Goal: Information Seeking & Learning: Find specific fact

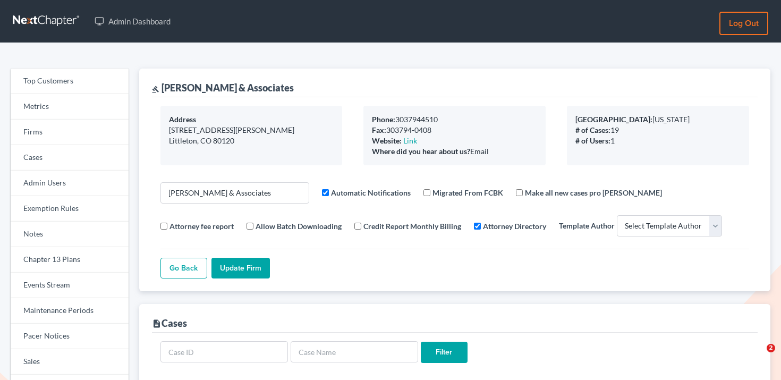
select select
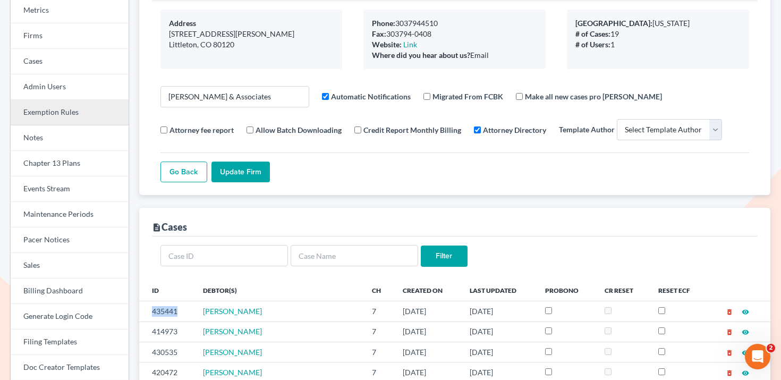
scroll to position [45, 0]
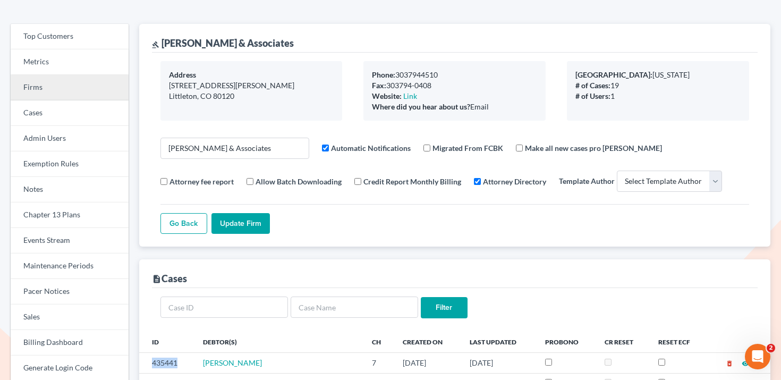
click at [59, 96] on link "Firms" at bounding box center [70, 87] width 118 height 25
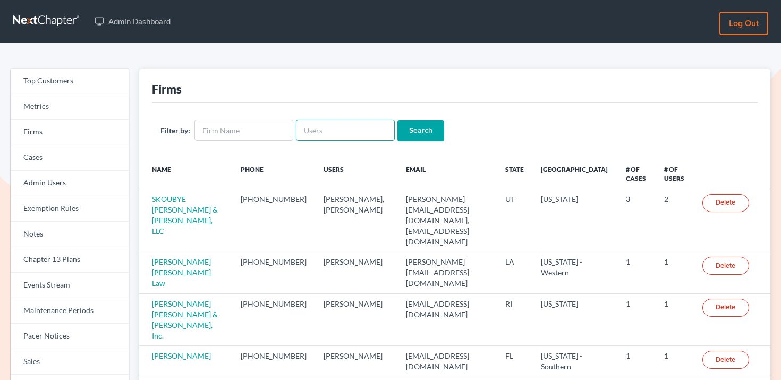
click at [344, 124] on input "text" at bounding box center [345, 130] width 99 height 21
paste input "longmirelaw@gmail.com"
type input "longmirelaw@gmail.com"
click at [406, 127] on input "Search" at bounding box center [420, 130] width 47 height 21
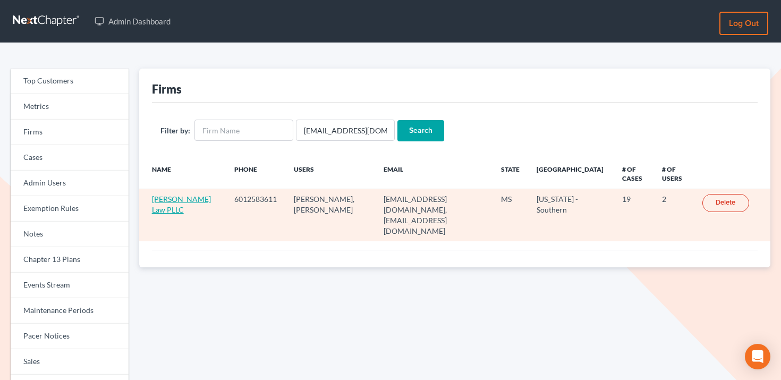
click at [183, 202] on link "Longmire Law PLLC" at bounding box center [181, 204] width 59 height 20
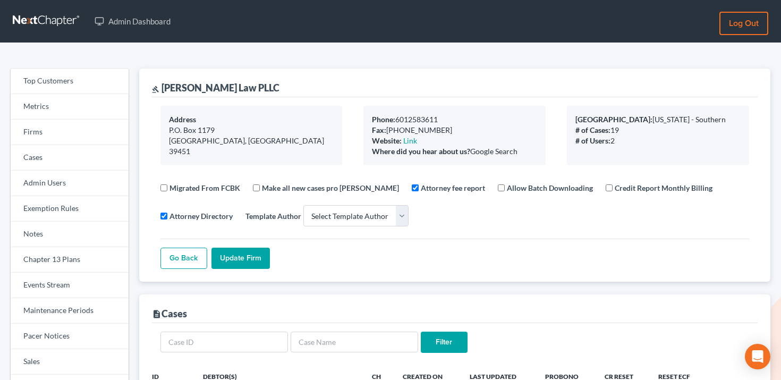
select select
click at [76, 282] on link "Events Stream" at bounding box center [70, 284] width 118 height 25
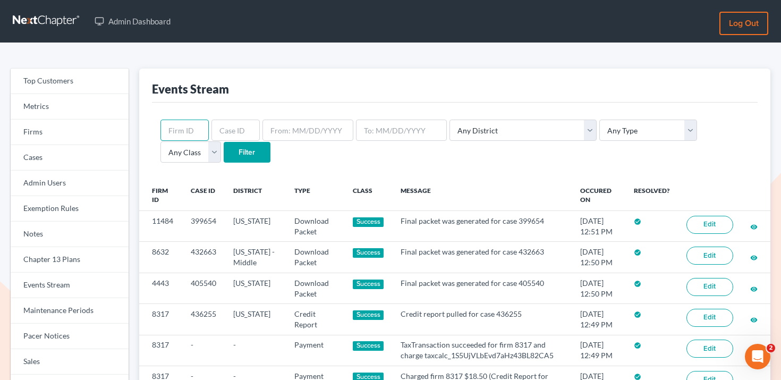
click at [195, 125] on input "text" at bounding box center [184, 130] width 48 height 21
paste input "7875"
type input "7875"
click at [224, 150] on input "Filter" at bounding box center [247, 152] width 47 height 21
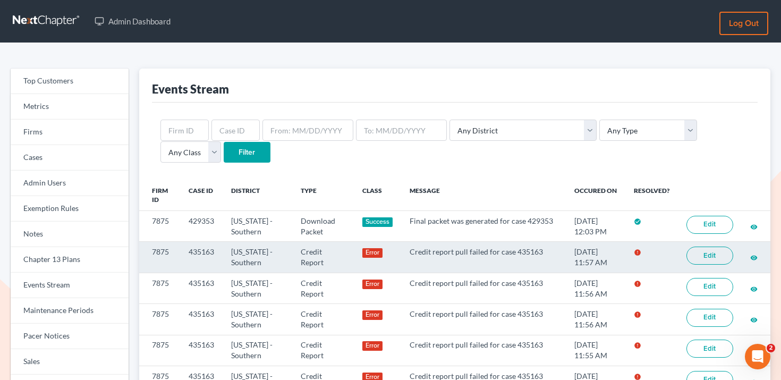
click at [728, 257] on link "Edit" at bounding box center [709, 255] width 47 height 18
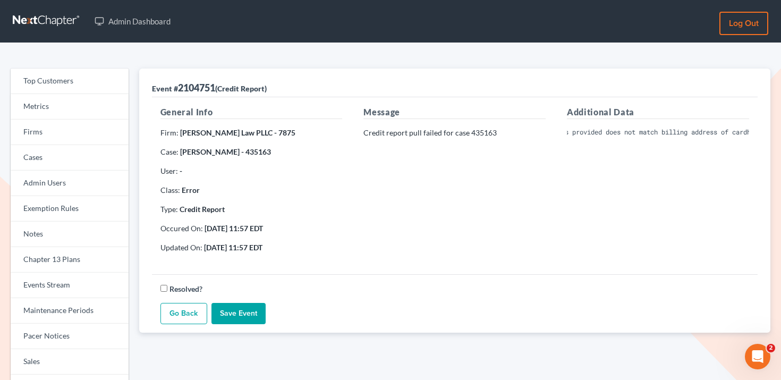
scroll to position [0, 549]
click at [592, 221] on div "Additional Data Invalid Client Account Identifier; Credit card authorization fa…" at bounding box center [657, 184] width 203 height 156
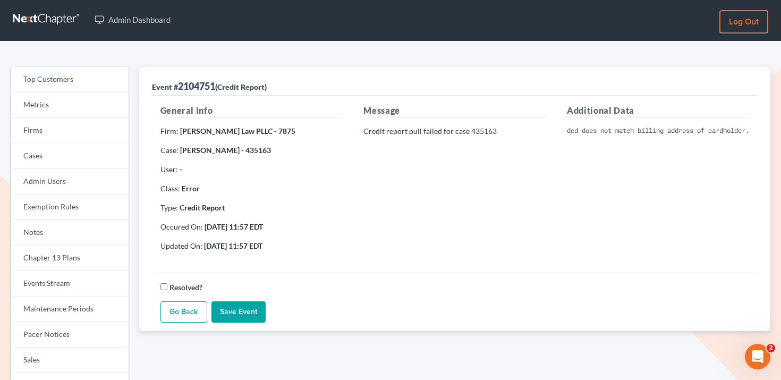
scroll to position [0, 587]
click at [48, 132] on link "Firms" at bounding box center [70, 130] width 118 height 25
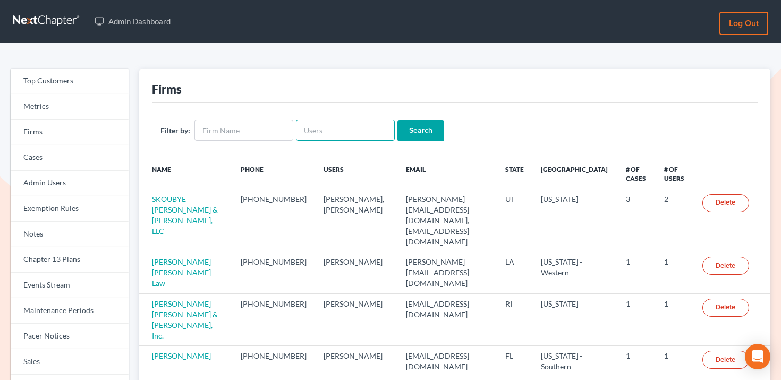
click at [328, 125] on input "text" at bounding box center [345, 130] width 99 height 21
paste input "[EMAIL_ADDRESS][DOMAIN_NAME]"
type input "[EMAIL_ADDRESS][DOMAIN_NAME]"
click at [410, 129] on input "Search" at bounding box center [420, 130] width 47 height 21
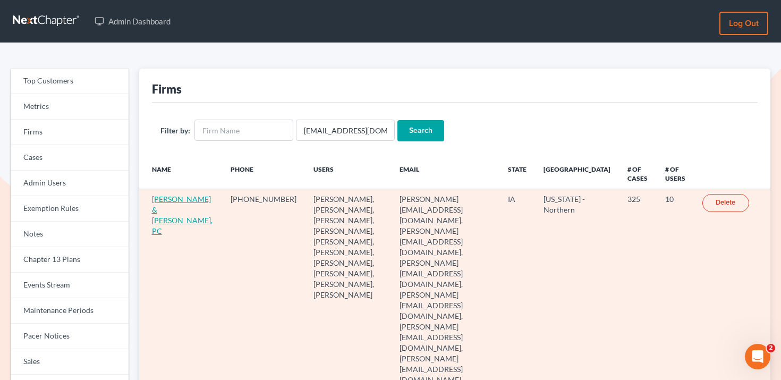
click at [161, 212] on link "[PERSON_NAME] & [PERSON_NAME], PC" at bounding box center [182, 214] width 61 height 41
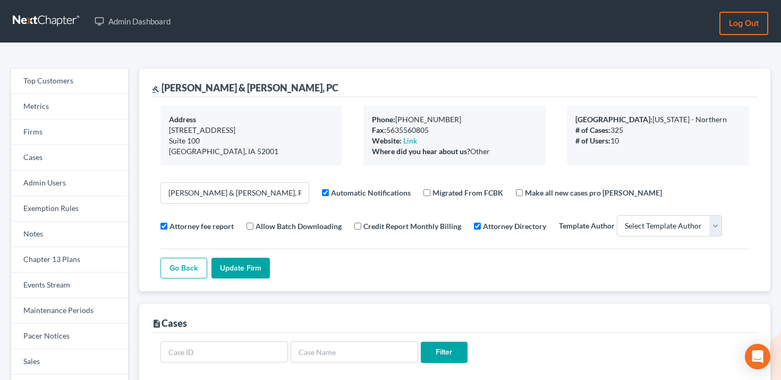
select select
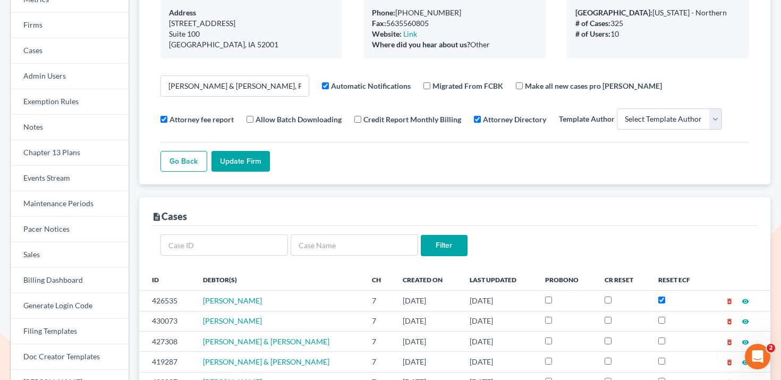
scroll to position [198, 0]
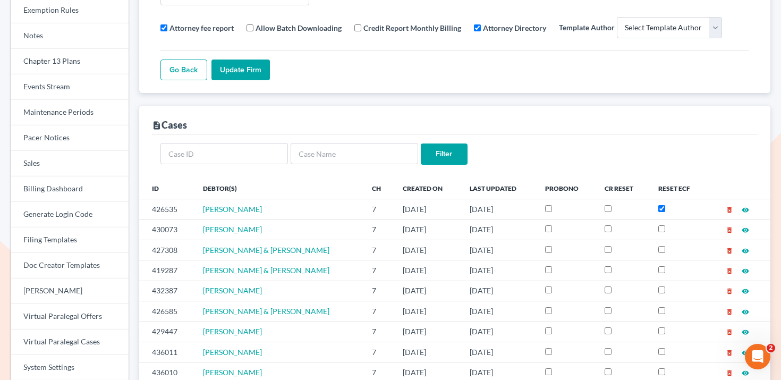
click at [309, 72] on div "Go Back Update Firm" at bounding box center [454, 65] width 589 height 30
click at [63, 87] on link "Events Stream" at bounding box center [70, 86] width 118 height 25
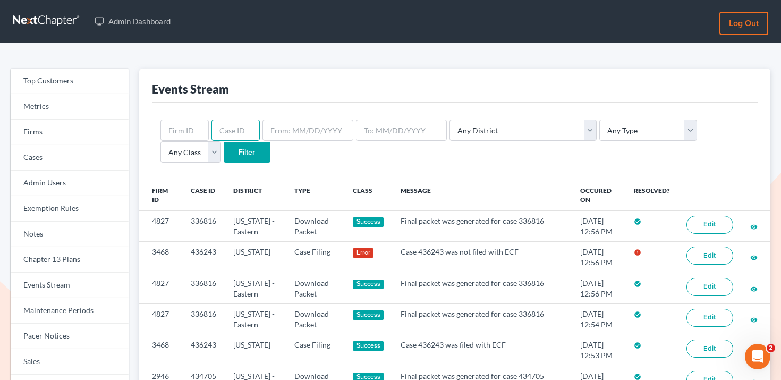
click at [223, 129] on input "text" at bounding box center [235, 130] width 48 height 21
paste input "11187"
type input "11187"
click at [224, 151] on input "Filter" at bounding box center [247, 152] width 47 height 21
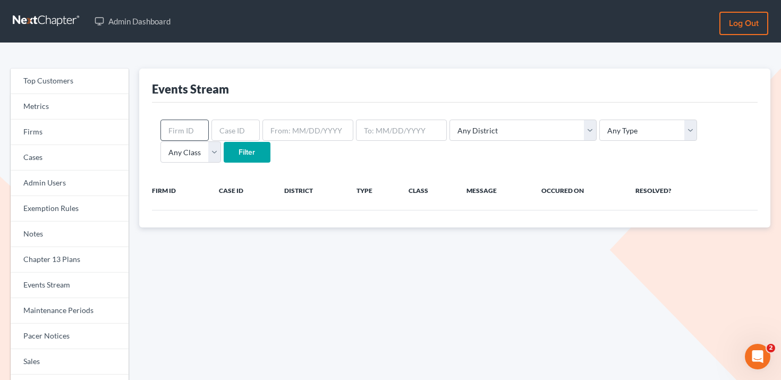
scroll to position [1, 0]
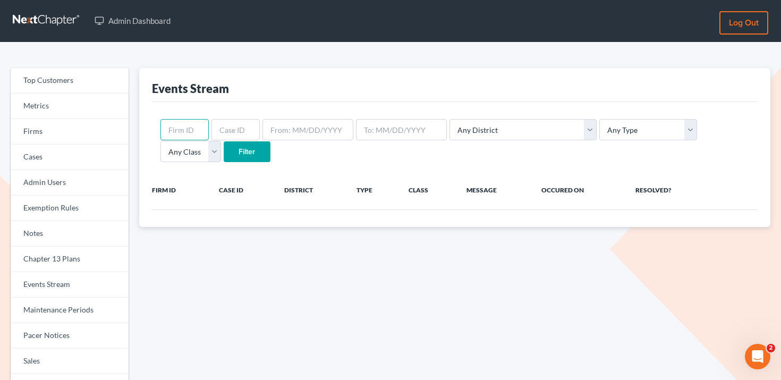
click at [189, 132] on input "text" at bounding box center [184, 129] width 48 height 21
paste input "11187"
type input "11187"
click at [224, 141] on input "Filter" at bounding box center [247, 151] width 47 height 21
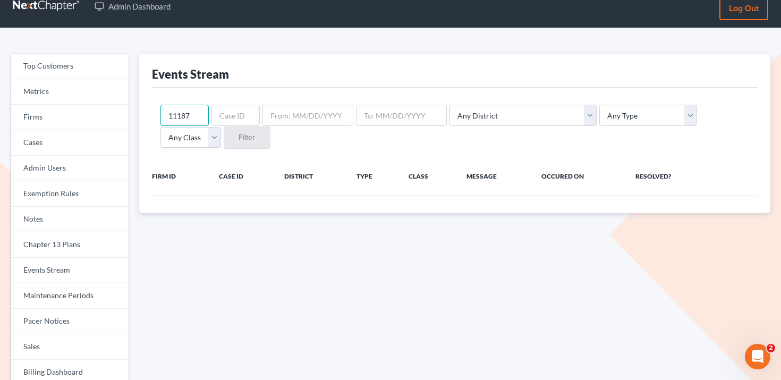
scroll to position [19, 0]
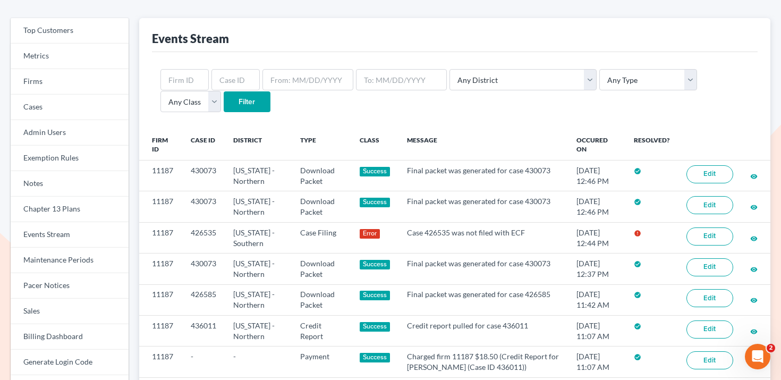
scroll to position [52, 0]
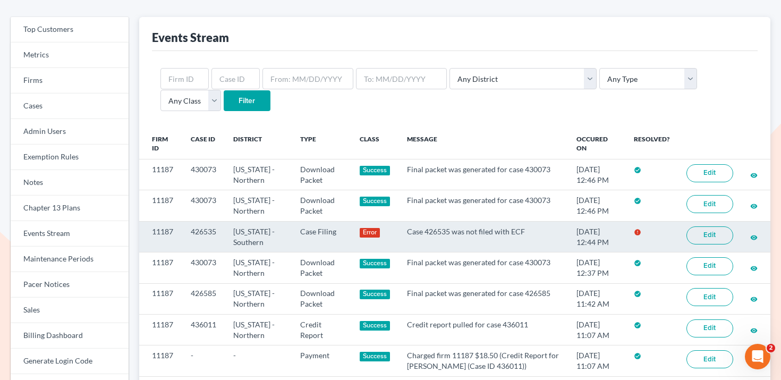
click at [698, 232] on link "Edit" at bounding box center [709, 235] width 47 height 18
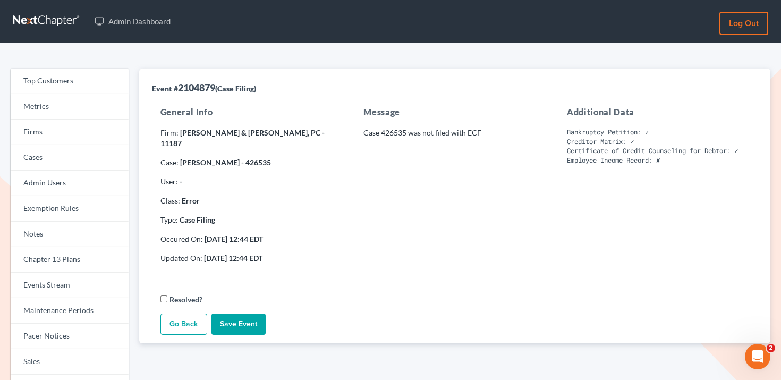
click at [256, 158] on strong "[PERSON_NAME] - 426535" at bounding box center [225, 162] width 91 height 9
copy strong "426535"
click at [60, 131] on link "Firms" at bounding box center [70, 132] width 118 height 25
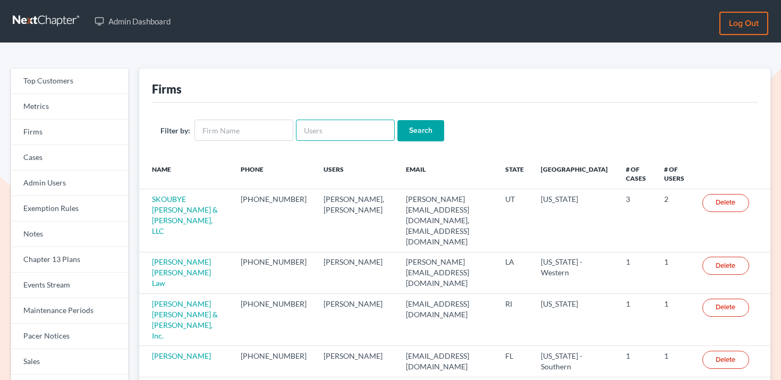
click at [323, 129] on input "text" at bounding box center [345, 130] width 99 height 21
paste input "[EMAIL_ADDRESS][DOMAIN_NAME]"
type input "[EMAIL_ADDRESS][DOMAIN_NAME]"
click at [419, 126] on input "Search" at bounding box center [420, 130] width 47 height 21
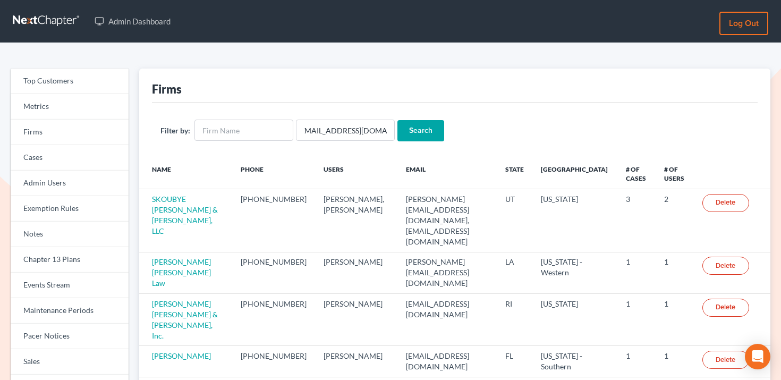
scroll to position [0, 0]
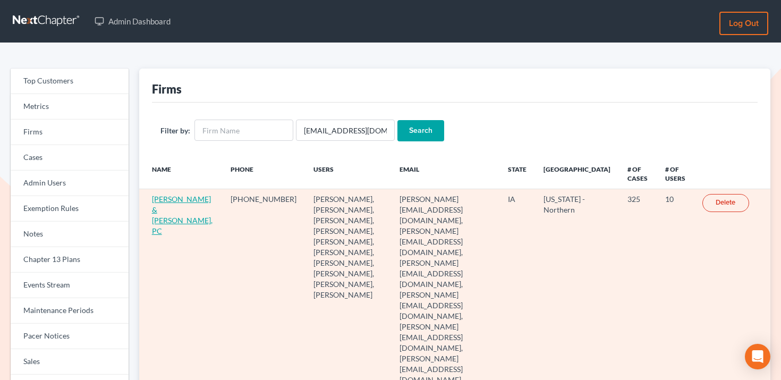
click at [168, 202] on link "[PERSON_NAME] & [PERSON_NAME], PC" at bounding box center [182, 214] width 61 height 41
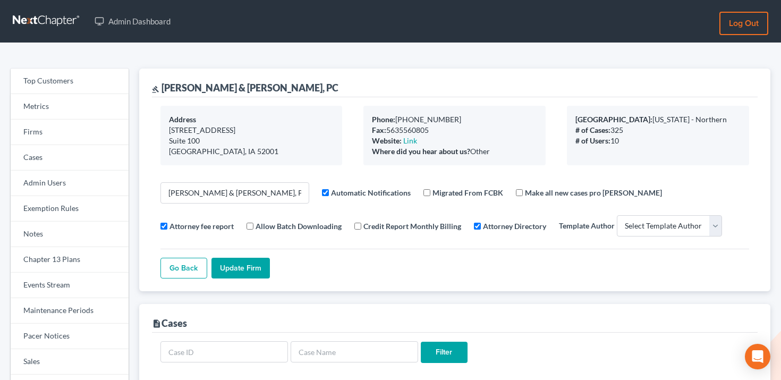
select select
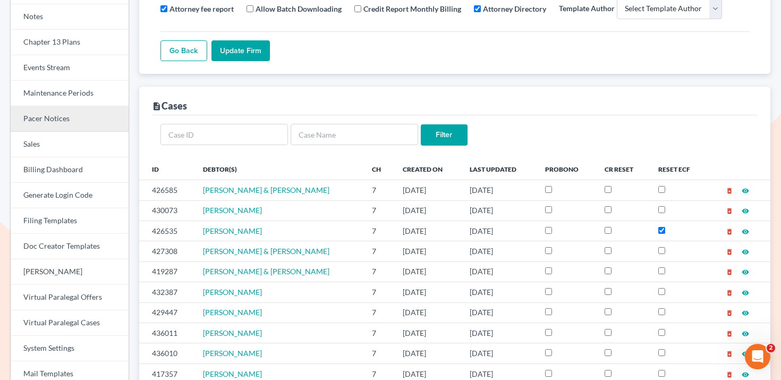
scroll to position [215, 0]
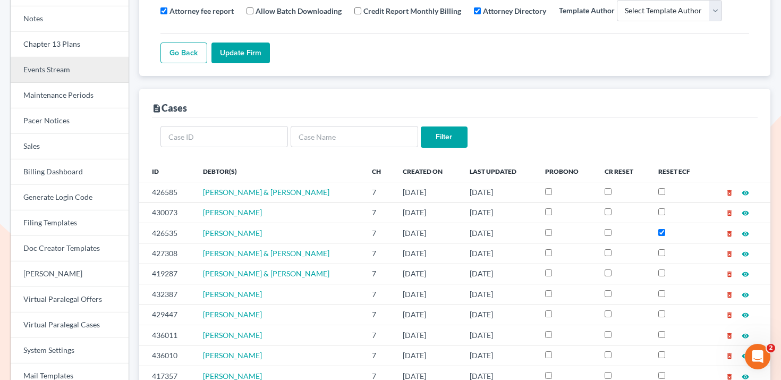
click at [75, 73] on link "Events Stream" at bounding box center [70, 69] width 118 height 25
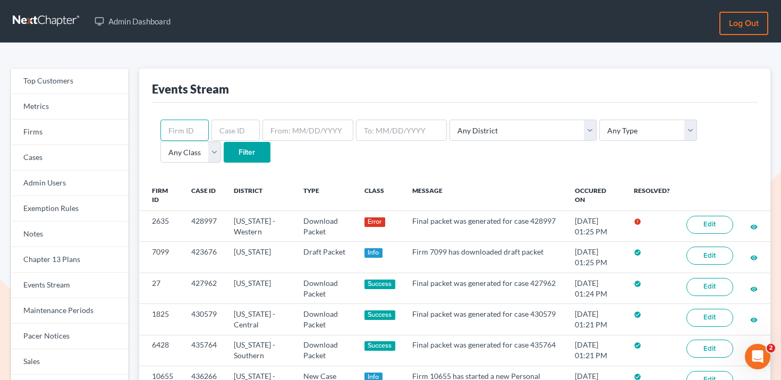
click at [192, 131] on input "text" at bounding box center [184, 130] width 48 height 21
paste input "11187"
type input "11187"
click at [224, 149] on input "Filter" at bounding box center [247, 152] width 47 height 21
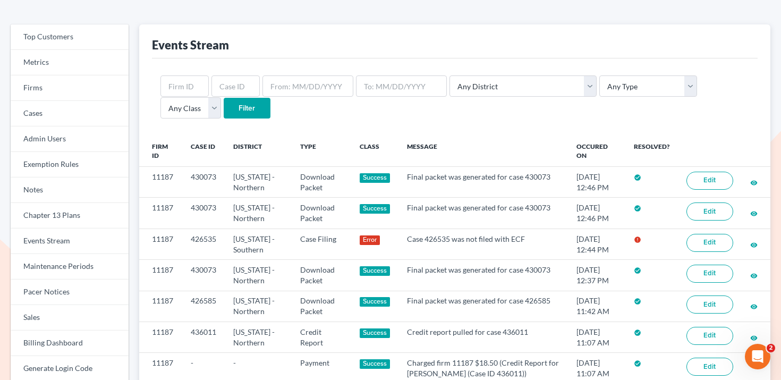
scroll to position [167, 0]
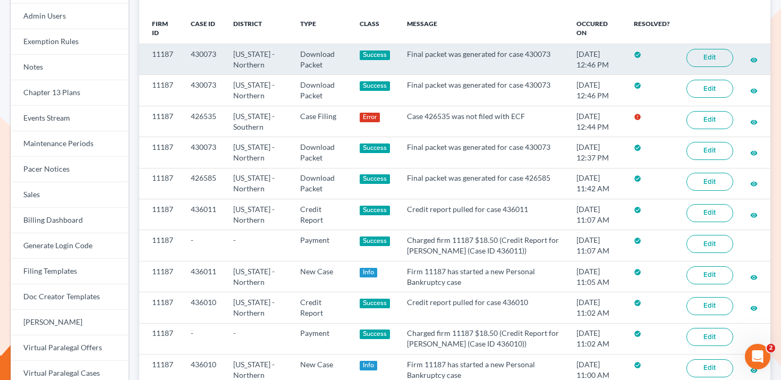
click at [169, 52] on td "11187" at bounding box center [161, 59] width 44 height 31
copy td "11187"
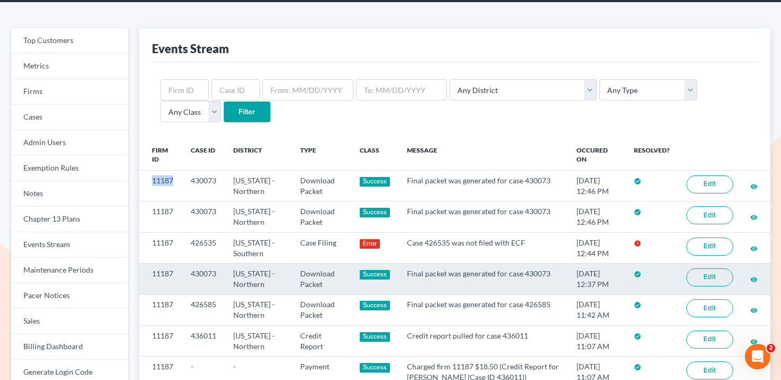
scroll to position [0, 0]
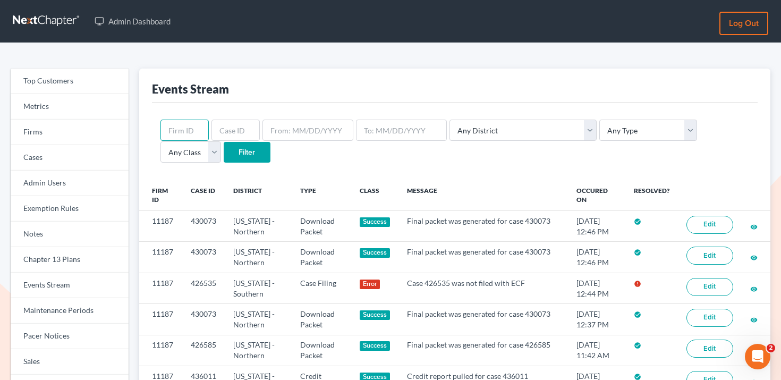
click at [194, 126] on input "text" at bounding box center [184, 130] width 48 height 21
paste input "11187"
type input "11187"
click at [224, 152] on input "Filter" at bounding box center [247, 152] width 47 height 21
click at [79, 125] on link "Firms" at bounding box center [70, 132] width 118 height 25
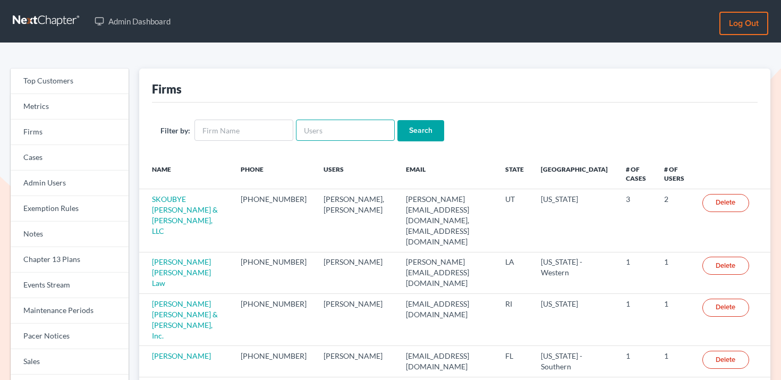
click at [314, 125] on input "text" at bounding box center [345, 130] width 99 height 21
type input "udelatorre@icls.org"
click at [403, 133] on input "Search" at bounding box center [420, 130] width 47 height 21
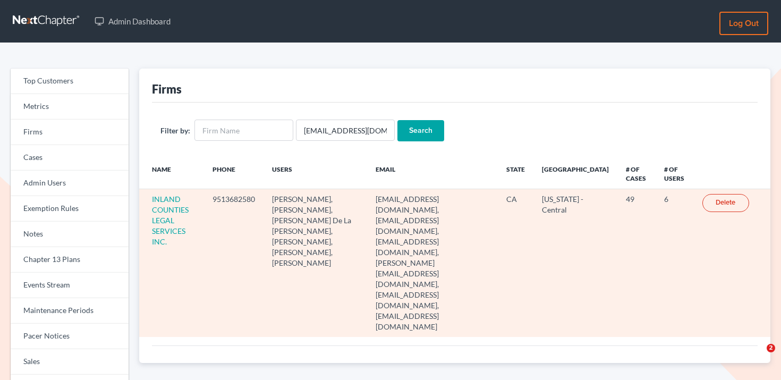
click at [150, 211] on td "INLAND COUNTIES LEGAL SERVICES INC." at bounding box center [171, 263] width 65 height 148
click at [162, 211] on link "INLAND COUNTIES LEGAL SERVICES INC." at bounding box center [170, 220] width 37 height 52
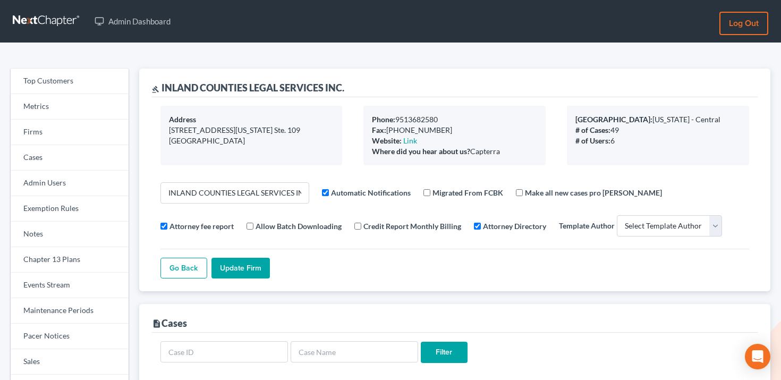
select select
click at [59, 287] on link "Events Stream" at bounding box center [70, 284] width 118 height 25
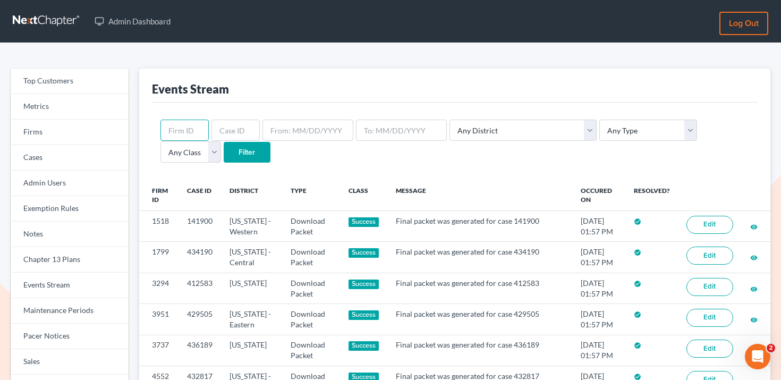
click at [190, 129] on input "text" at bounding box center [184, 130] width 48 height 21
paste input "6294"
type input "6294"
click at [224, 142] on input "Filter" at bounding box center [247, 152] width 47 height 21
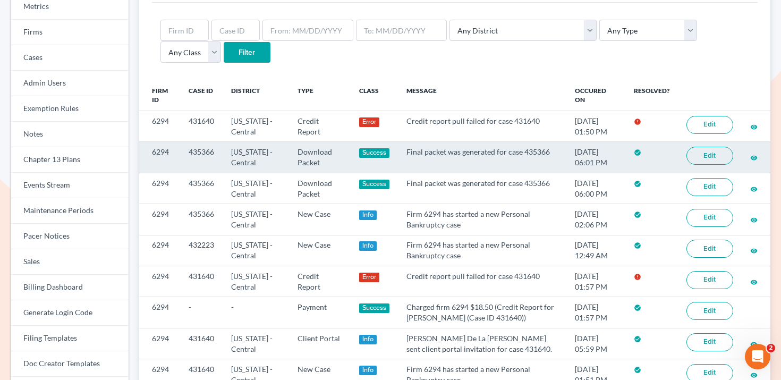
scroll to position [101, 0]
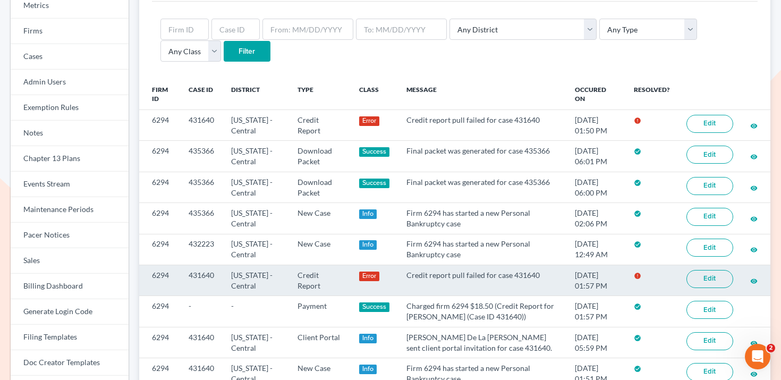
click at [702, 282] on link "Edit" at bounding box center [709, 279] width 47 height 18
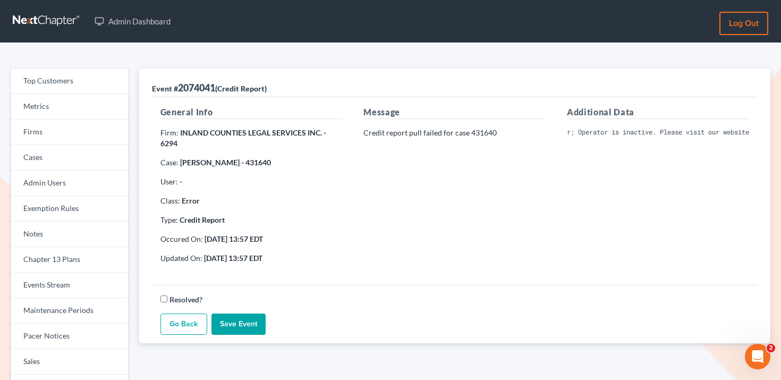
scroll to position [0, 132]
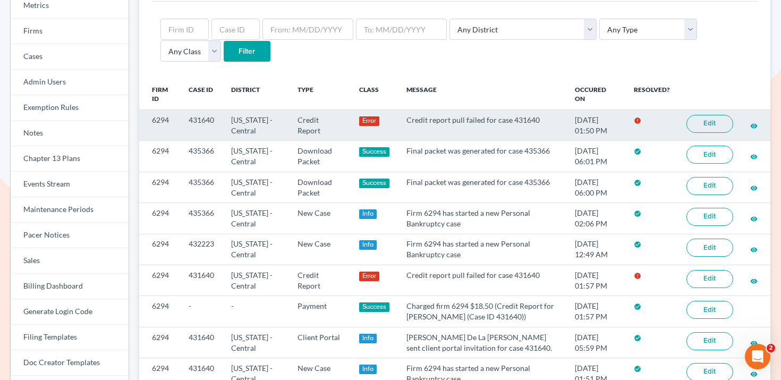
click at [724, 119] on link "Edit" at bounding box center [709, 124] width 47 height 18
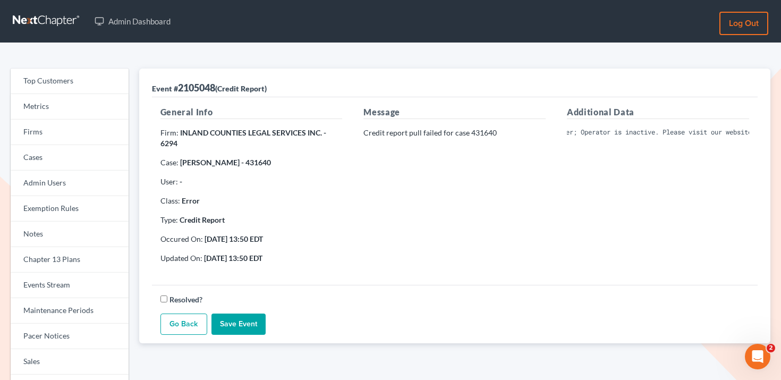
scroll to position [0, 166]
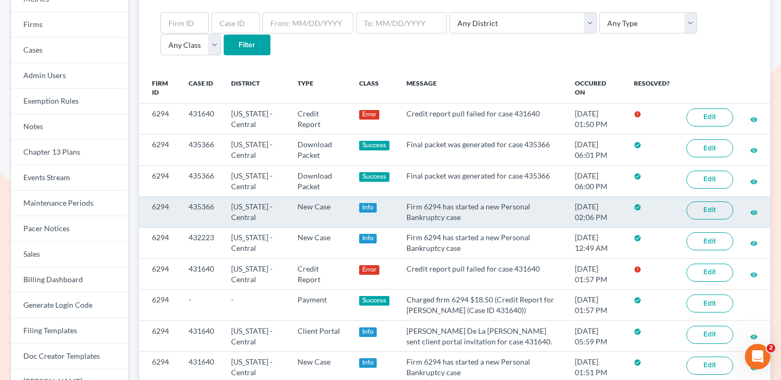
scroll to position [108, 0]
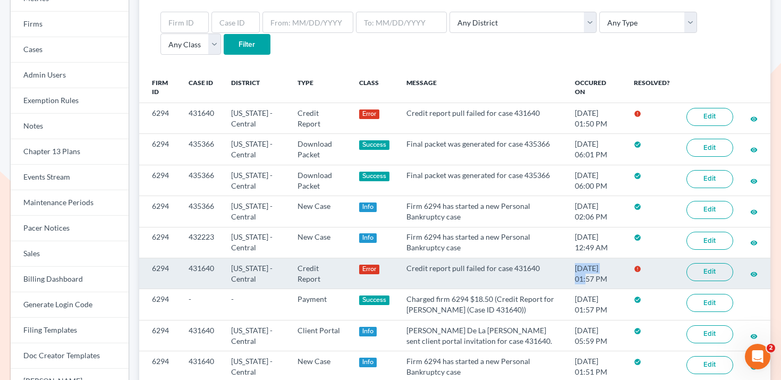
drag, startPoint x: 607, startPoint y: 263, endPoint x: 560, endPoint y: 267, distance: 46.9
click at [566, 267] on td "[DATE] 01:57 PM" at bounding box center [595, 273] width 59 height 31
copy td "[DATE]"
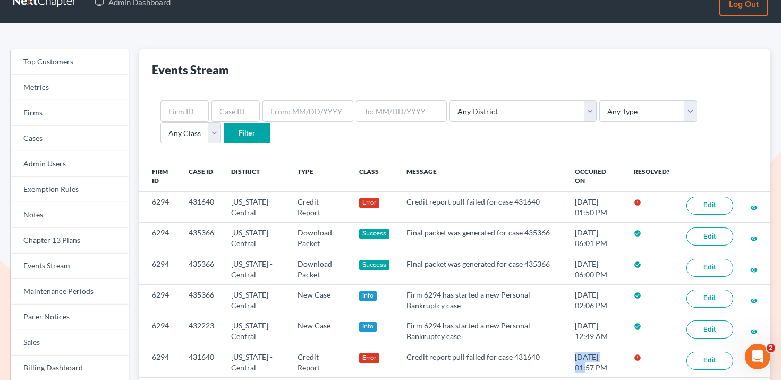
scroll to position [0, 0]
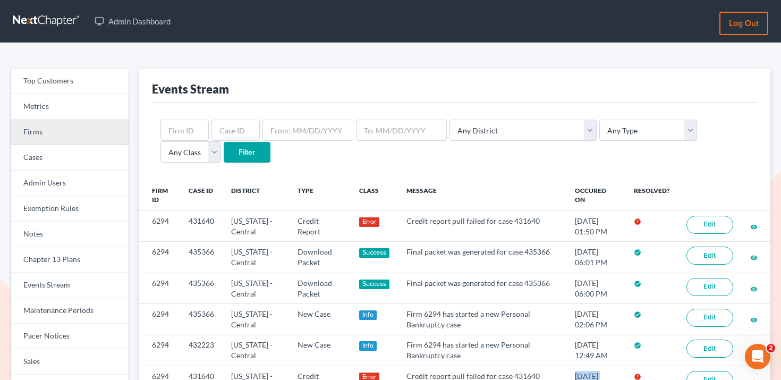
click at [75, 126] on link "Firms" at bounding box center [70, 132] width 118 height 25
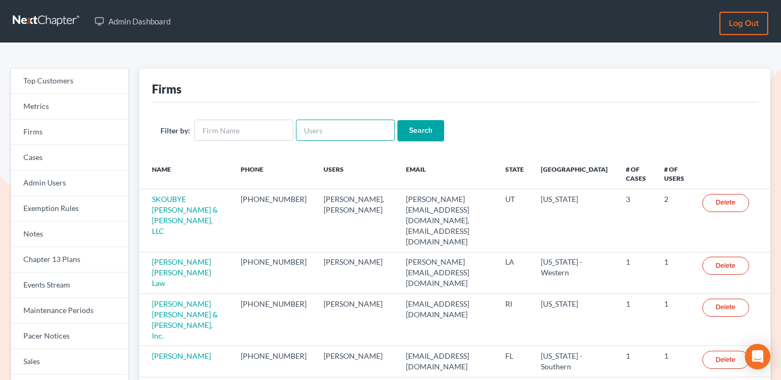
click at [322, 129] on input "text" at bounding box center [345, 130] width 99 height 21
paste input "[EMAIL_ADDRESS][DOMAIN_NAME]"
type input "lin@johnedunlap.com"
click at [417, 129] on input "Search" at bounding box center [420, 130] width 47 height 21
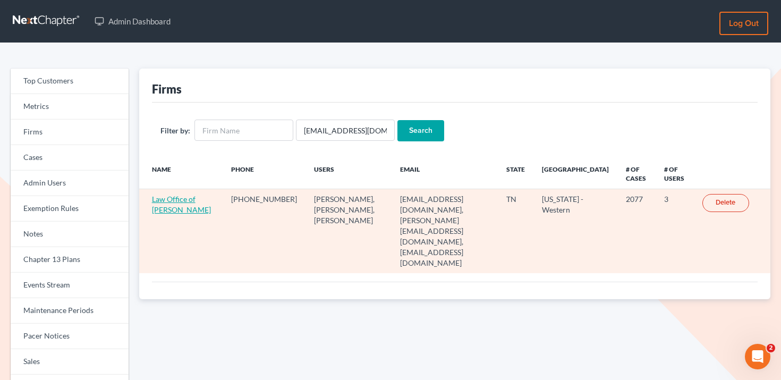
click at [191, 211] on link "Law Office of John E. Dunlap" at bounding box center [181, 204] width 59 height 20
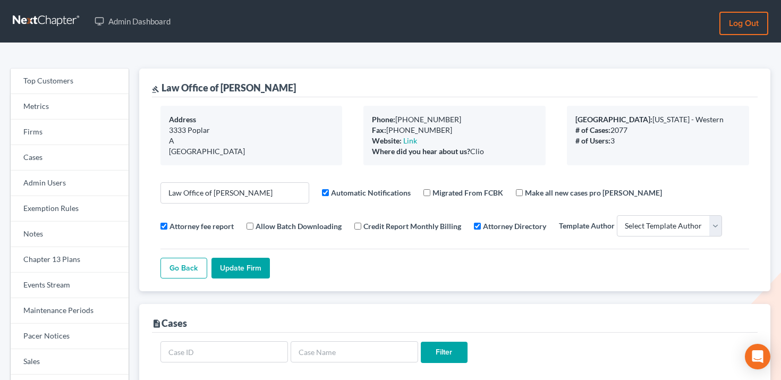
select select
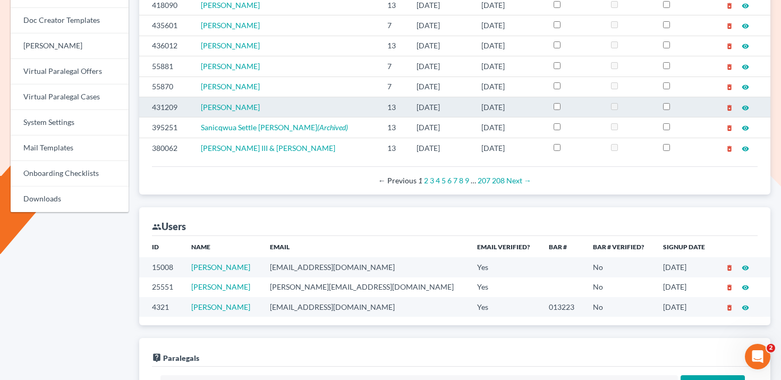
scroll to position [447, 0]
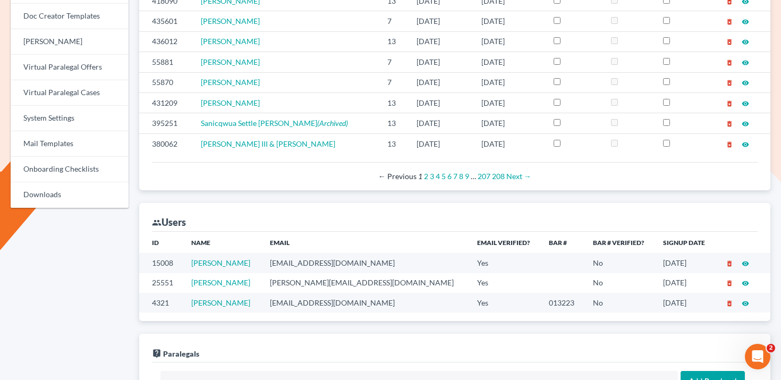
drag, startPoint x: 258, startPoint y: 261, endPoint x: 199, endPoint y: 261, distance: 59.5
click at [199, 261] on td "[PERSON_NAME]" at bounding box center [222, 263] width 79 height 20
copy link "[PERSON_NAME]"
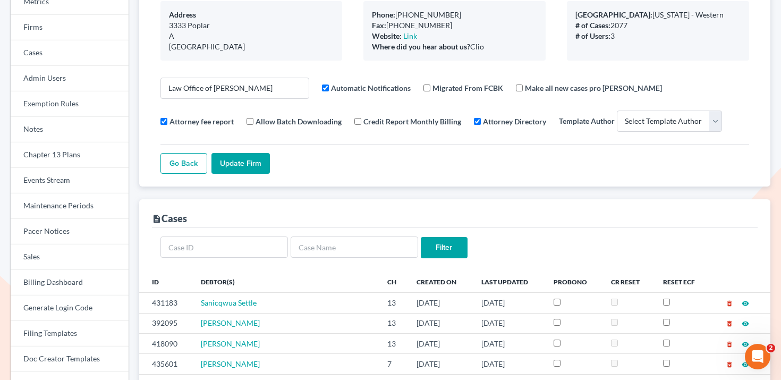
scroll to position [0, 0]
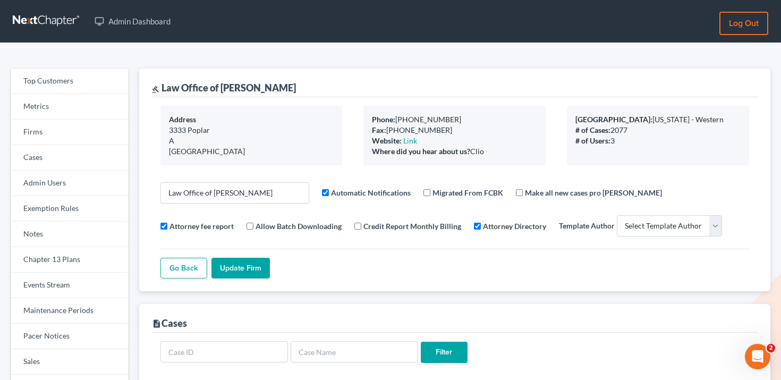
drag, startPoint x: 291, startPoint y: 82, endPoint x: 162, endPoint y: 83, distance: 129.1
click at [162, 83] on div "gavel Law Office of John E. Dunlap" at bounding box center [455, 83] width 606 height 29
copy div "Law Office of John E. Dunlap"
click at [92, 135] on link "Firms" at bounding box center [70, 132] width 118 height 25
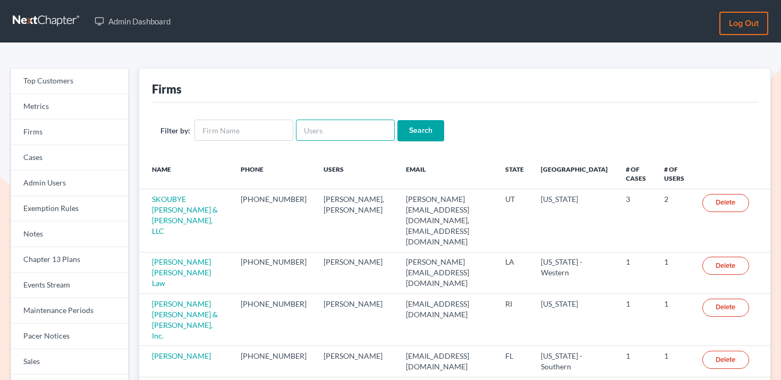
click at [316, 129] on input "text" at bounding box center [345, 130] width 99 height 21
paste input "lauren@henkelsbaker.com"
click at [378, 121] on input "lauren@henkelsbaker.com" at bounding box center [345, 130] width 99 height 21
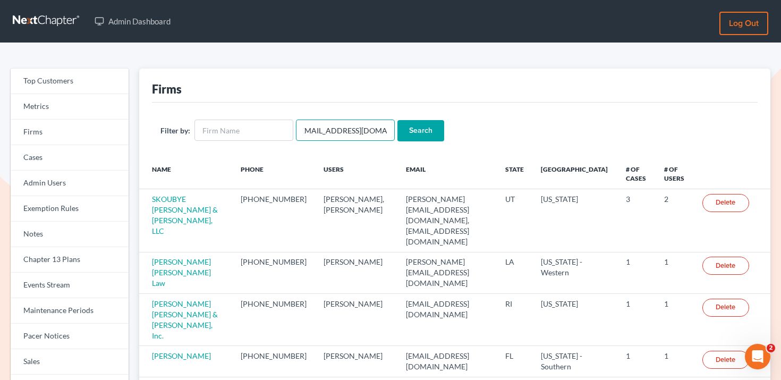
type input "lauren@henkelsbaker.com"
click at [397, 121] on input "Search" at bounding box center [420, 130] width 47 height 21
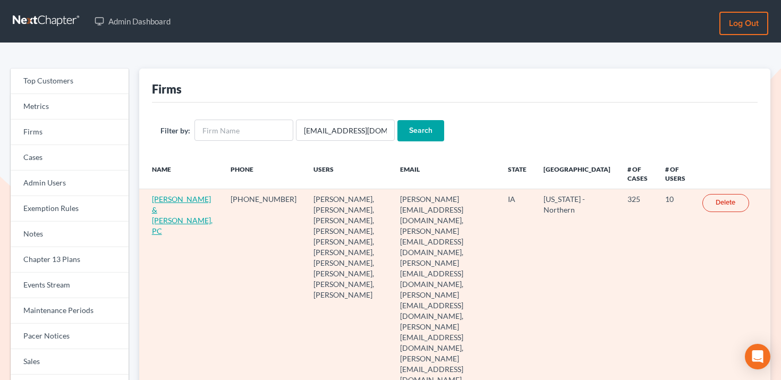
click at [172, 207] on link "[PERSON_NAME] & [PERSON_NAME], PC" at bounding box center [182, 214] width 61 height 41
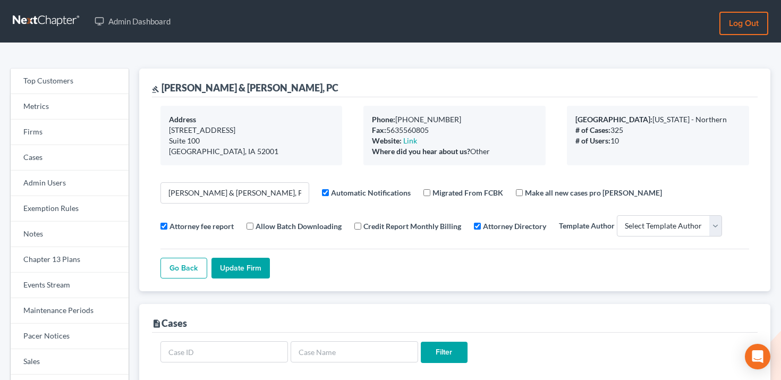
select select
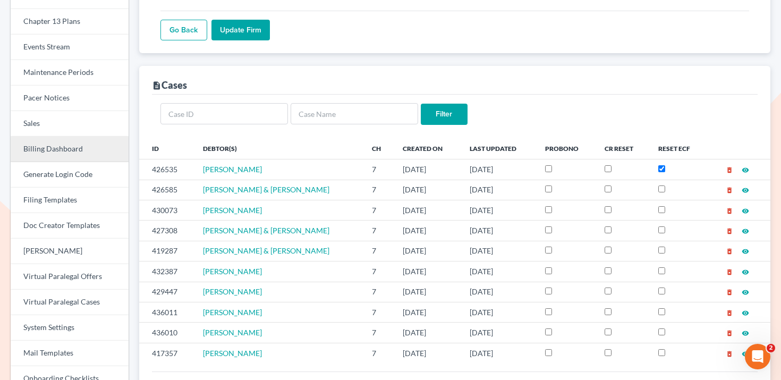
scroll to position [217, 0]
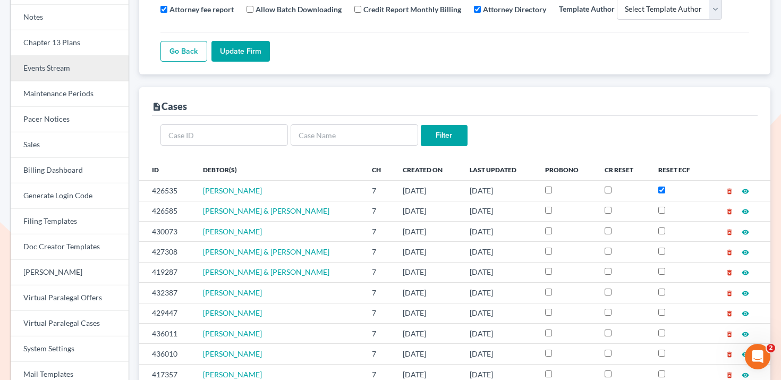
click at [99, 72] on link "Events Stream" at bounding box center [70, 68] width 118 height 25
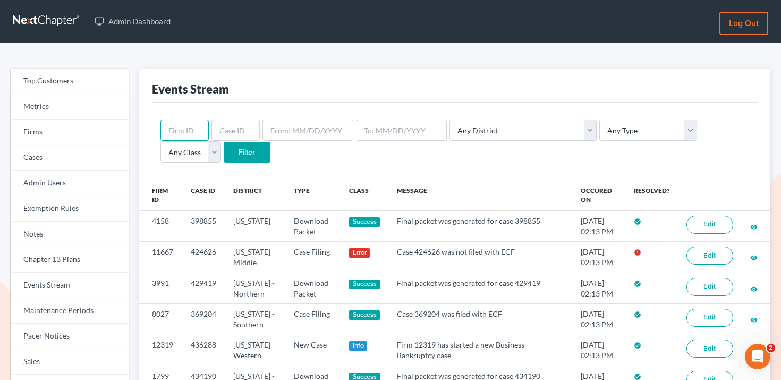
click at [178, 129] on input "text" at bounding box center [184, 130] width 48 height 21
paste input "11187"
type input "11187"
click at [224, 150] on input "Filter" at bounding box center [247, 152] width 47 height 21
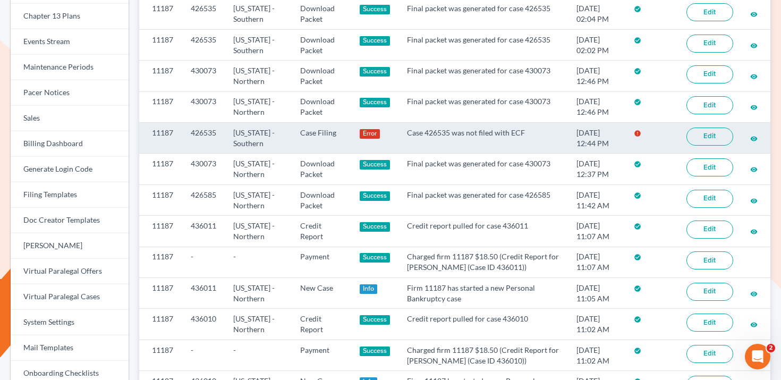
scroll to position [245, 0]
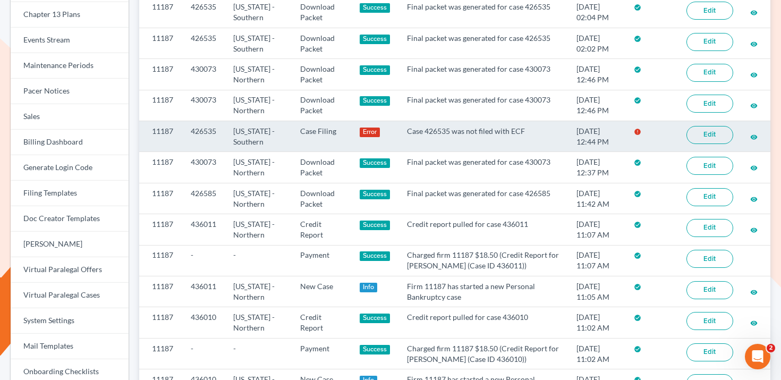
click at [723, 140] on link "Edit" at bounding box center [709, 135] width 47 height 18
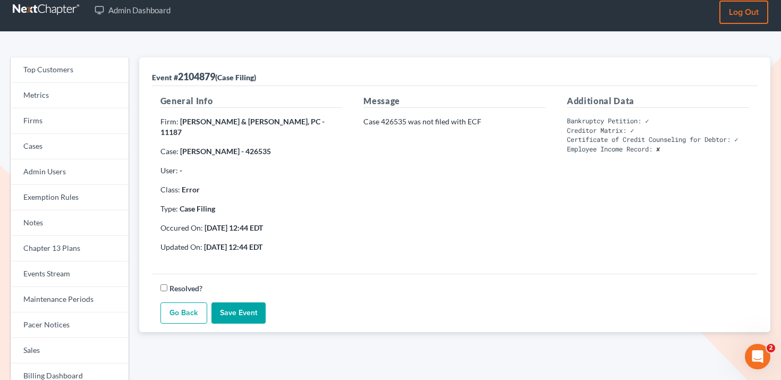
scroll to position [12, 0]
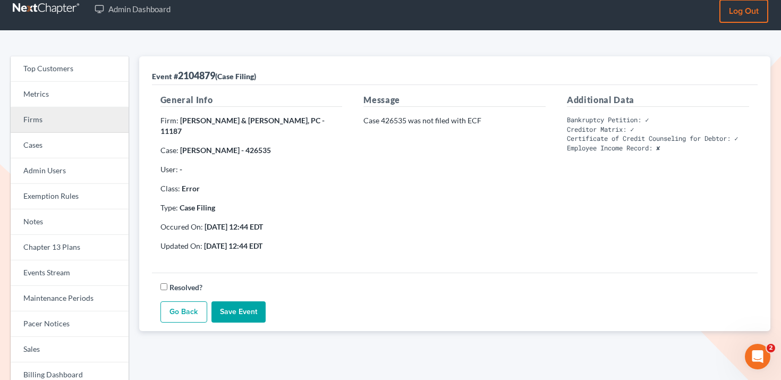
click at [80, 117] on link "Firms" at bounding box center [70, 119] width 118 height 25
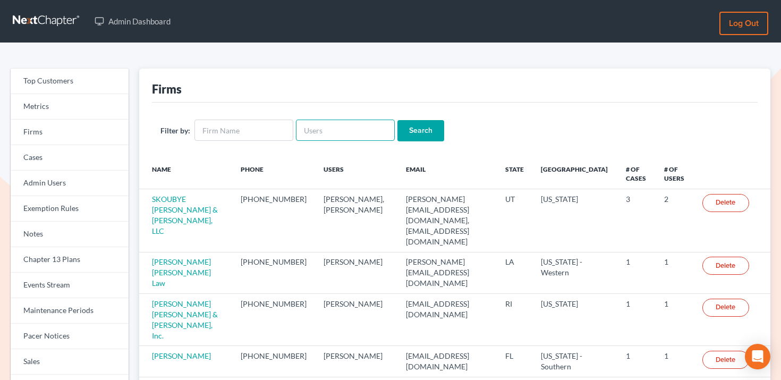
click at [345, 134] on input "text" at bounding box center [345, 130] width 99 height 21
paste input "[EMAIL_ADDRESS][DOMAIN_NAME]"
type input "[EMAIL_ADDRESS][DOMAIN_NAME]"
click at [407, 124] on input "Search" at bounding box center [420, 130] width 47 height 21
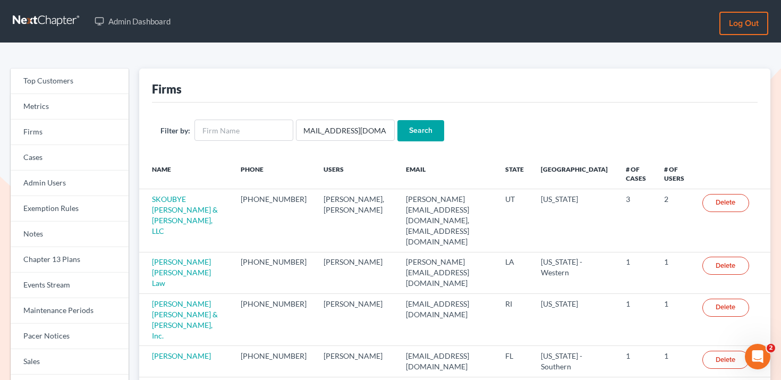
scroll to position [0, 0]
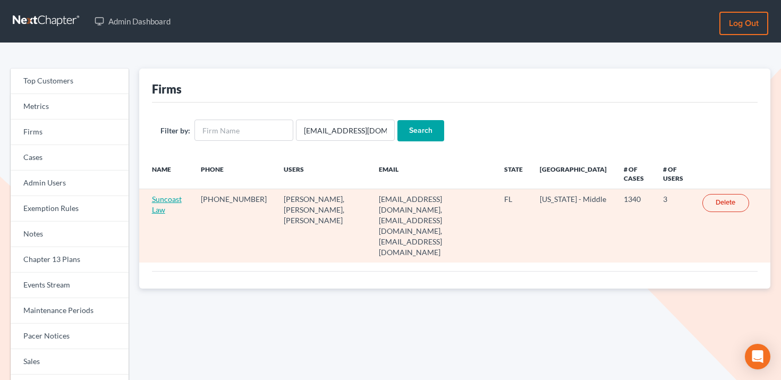
click at [169, 197] on link "Suncoast Law" at bounding box center [167, 204] width 30 height 20
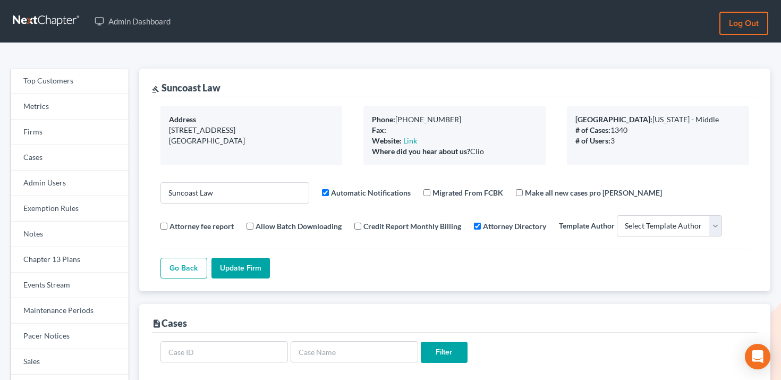
select select
click at [66, 283] on link "Events Stream" at bounding box center [70, 284] width 118 height 25
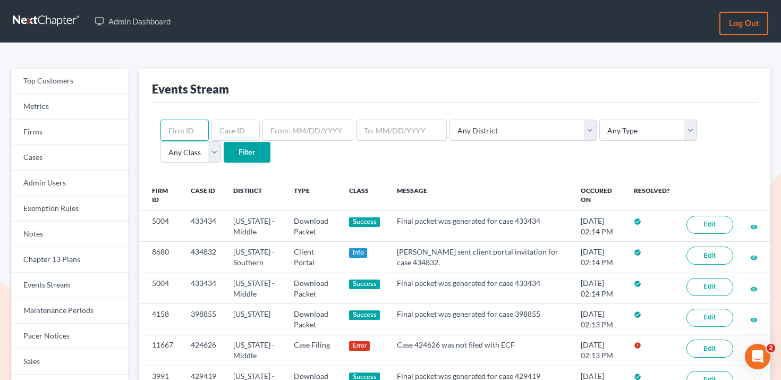
click at [191, 136] on input "text" at bounding box center [184, 130] width 48 height 21
paste input "11667"
type input "11667"
click at [224, 150] on input "Filter" at bounding box center [247, 152] width 47 height 21
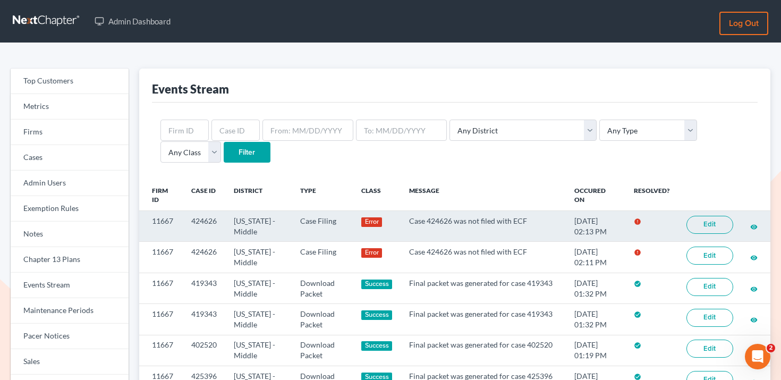
click at [710, 217] on link "Edit" at bounding box center [709, 225] width 47 height 18
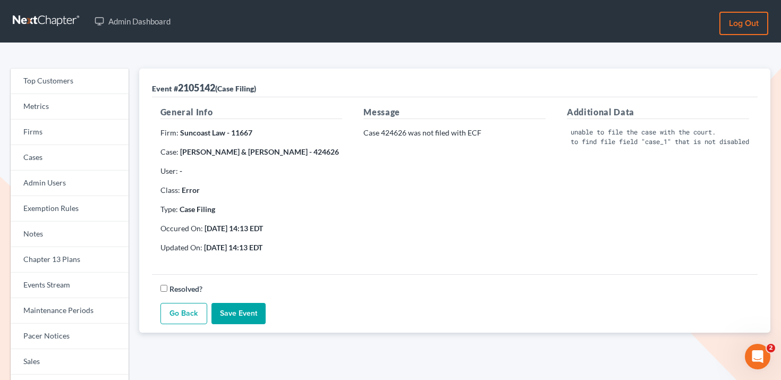
scroll to position [0, 32]
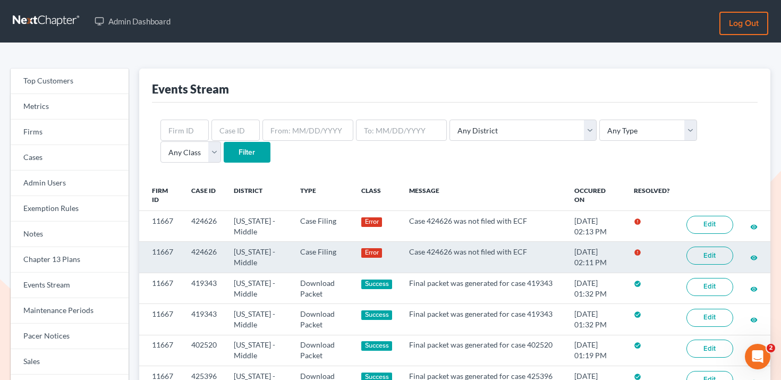
click at [698, 250] on link "Edit" at bounding box center [709, 255] width 47 height 18
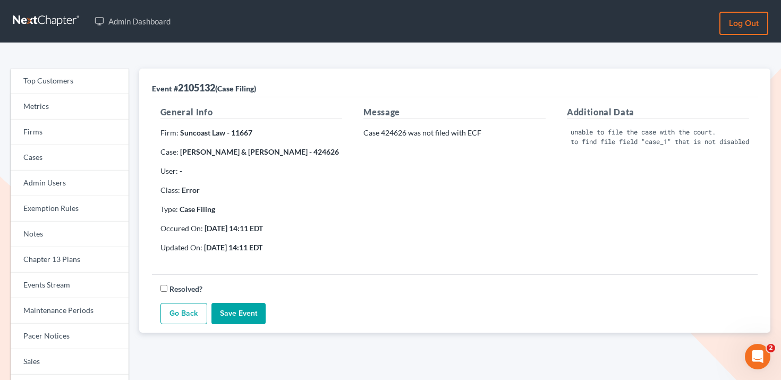
scroll to position [0, 32]
click at [315, 152] on strong "[PERSON_NAME] & [PERSON_NAME] - 424626" at bounding box center [259, 151] width 159 height 9
copy strong "424626"
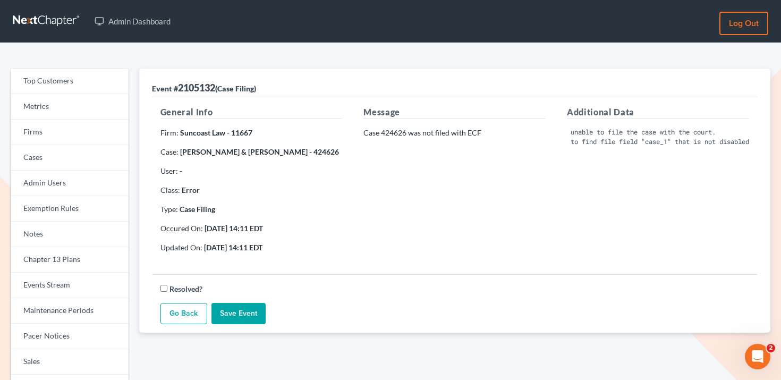
click at [620, 141] on pre "We are unable to file the case with the court. Unable to find file field "case_…" at bounding box center [658, 136] width 182 height 19
click at [613, 134] on pre "We are unable to file the case with the court. Unable to find file field "case_…" at bounding box center [658, 136] width 182 height 19
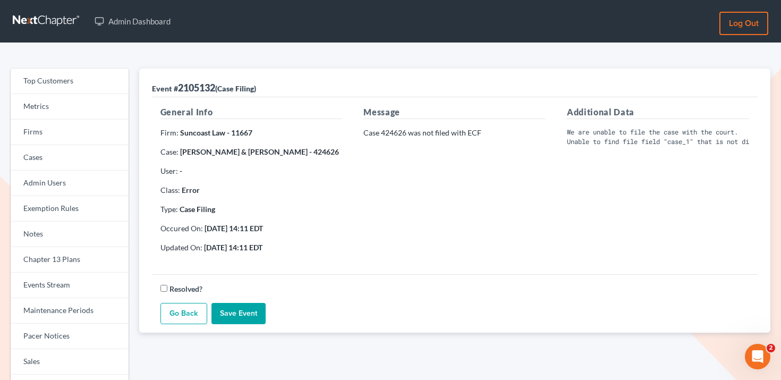
click at [668, 138] on pre "We are unable to file the case with the court. Unable to find file field "case_…" at bounding box center [658, 136] width 182 height 19
copy div "Unable to find file field "case_1" that is not disabled"
click at [328, 149] on strong "[PERSON_NAME] & [PERSON_NAME] - 424626" at bounding box center [259, 151] width 159 height 9
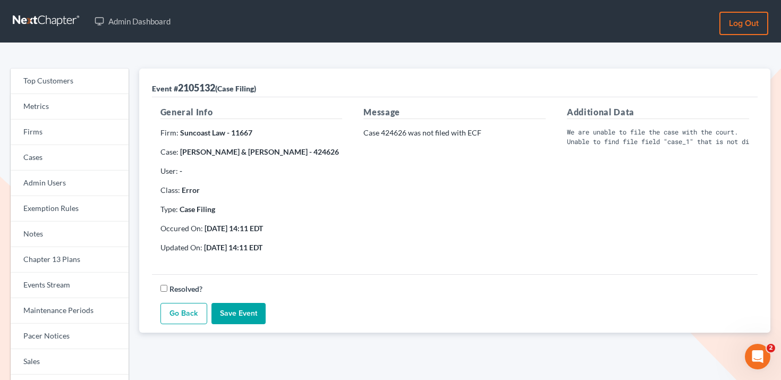
click at [328, 149] on strong "[PERSON_NAME] & [PERSON_NAME] - 424626" at bounding box center [259, 151] width 159 height 9
click at [328, 153] on strong "[PERSON_NAME] & [PERSON_NAME] - 424626" at bounding box center [259, 151] width 159 height 9
click at [327, 152] on strong "[PERSON_NAME] & [PERSON_NAME] - 424626" at bounding box center [259, 151] width 159 height 9
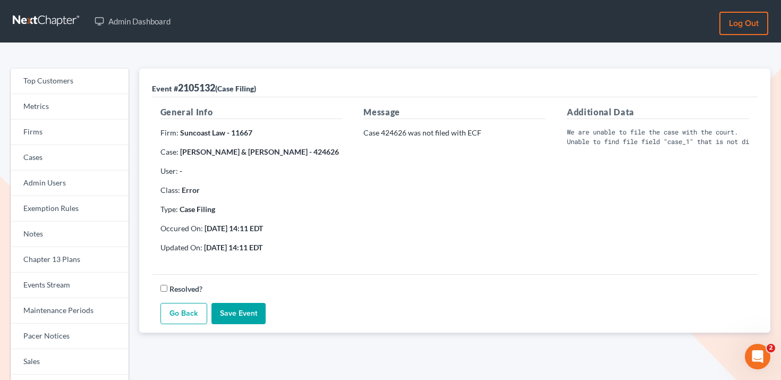
copy strong "424626"
click at [88, 130] on link "Firms" at bounding box center [70, 132] width 118 height 25
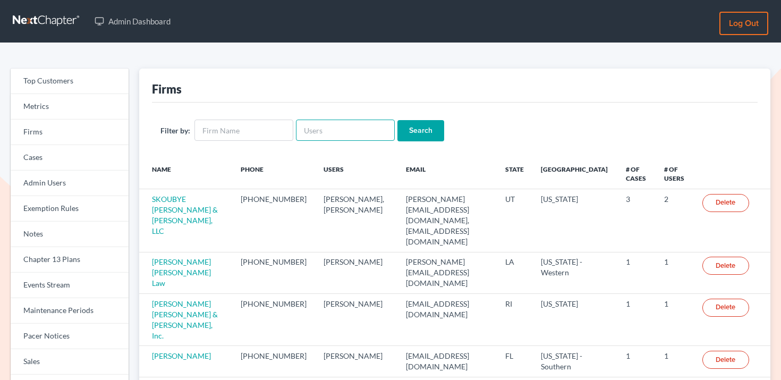
click at [335, 137] on input "text" at bounding box center [345, 130] width 99 height 21
paste input "[EMAIL_ADDRESS][DOMAIN_NAME]"
type input "[EMAIL_ADDRESS][DOMAIN_NAME]"
click at [422, 129] on input "Search" at bounding box center [420, 130] width 47 height 21
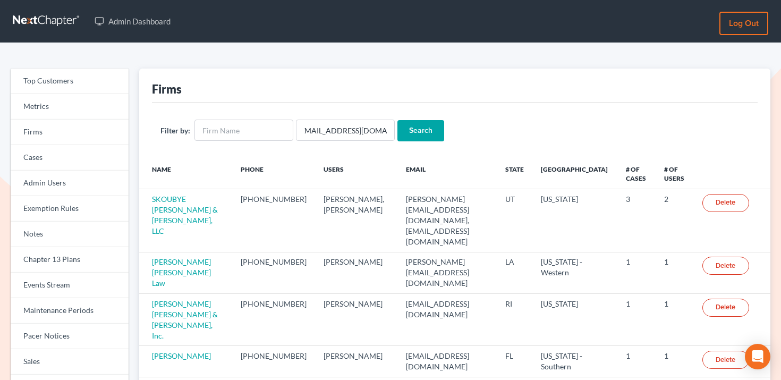
scroll to position [0, 0]
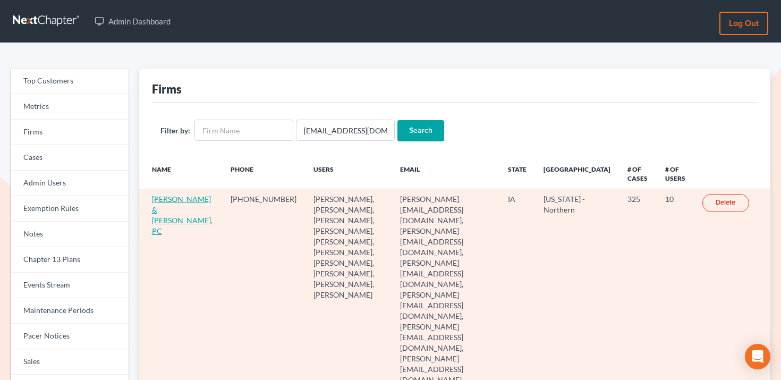
click at [171, 203] on link "[PERSON_NAME] & [PERSON_NAME], PC" at bounding box center [182, 214] width 61 height 41
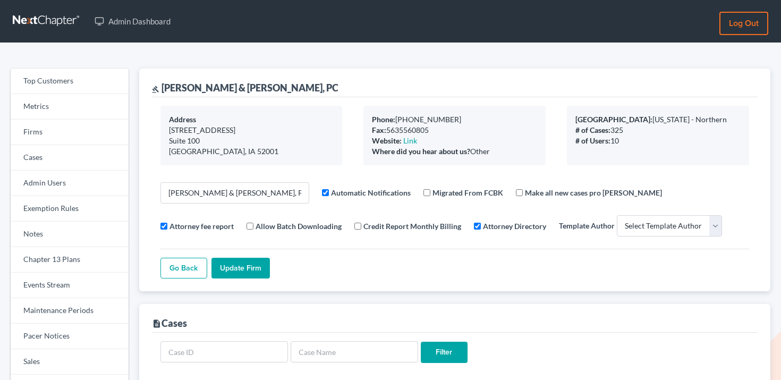
select select
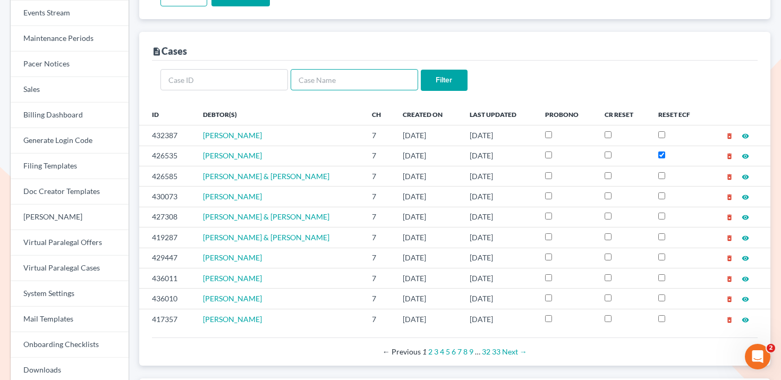
click at [331, 77] on input "text" at bounding box center [354, 79] width 127 height 21
type input "stacey"
click at [421, 70] on input "Filter" at bounding box center [444, 80] width 47 height 21
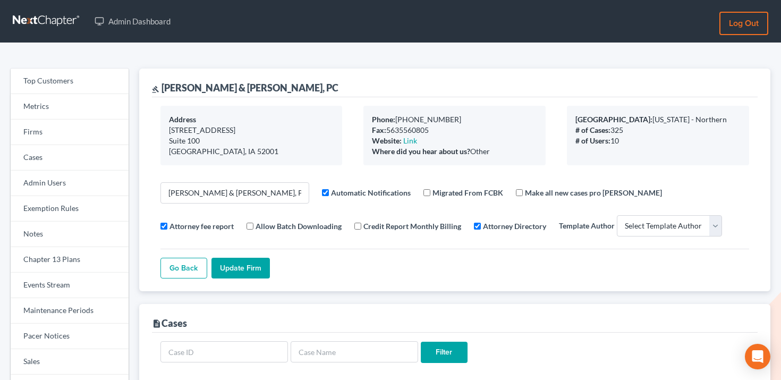
select select
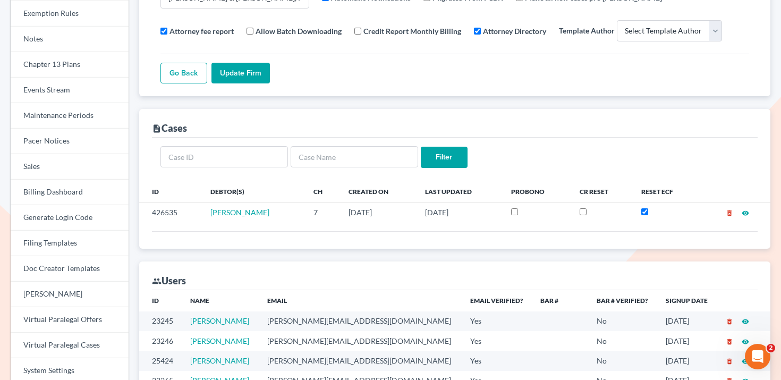
scroll to position [218, 0]
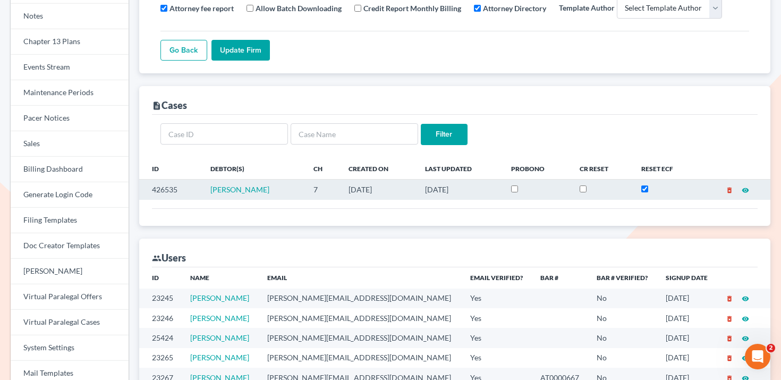
click at [163, 187] on td "426535" at bounding box center [170, 190] width 63 height 20
copy td "426535"
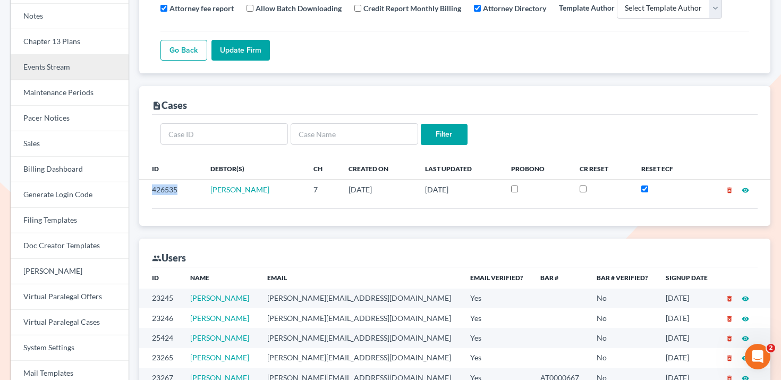
click at [76, 67] on link "Events Stream" at bounding box center [70, 67] width 118 height 25
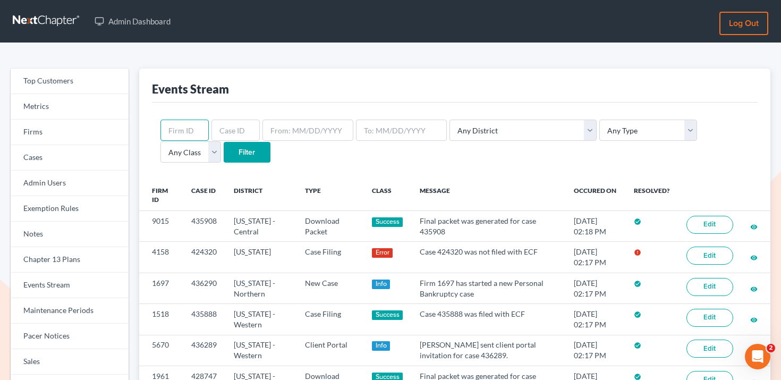
click at [185, 130] on input "text" at bounding box center [184, 130] width 48 height 21
paste input "426535"
type input "426535"
click at [224, 151] on input "Filter" at bounding box center [247, 152] width 47 height 21
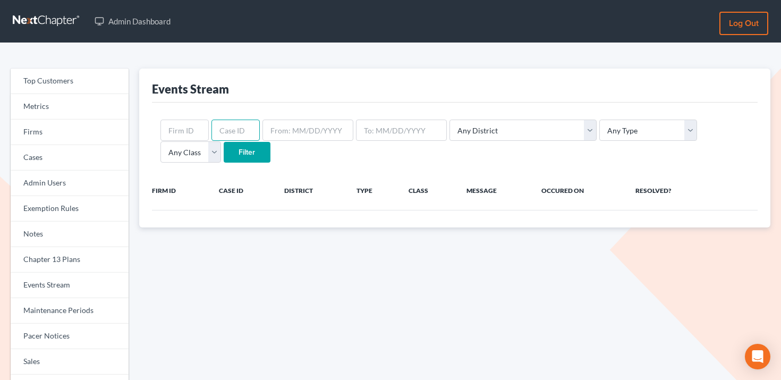
click at [232, 130] on input "text" at bounding box center [235, 130] width 48 height 21
paste input "426535"
type input "426535"
click at [224, 145] on input "Filter" at bounding box center [247, 152] width 47 height 21
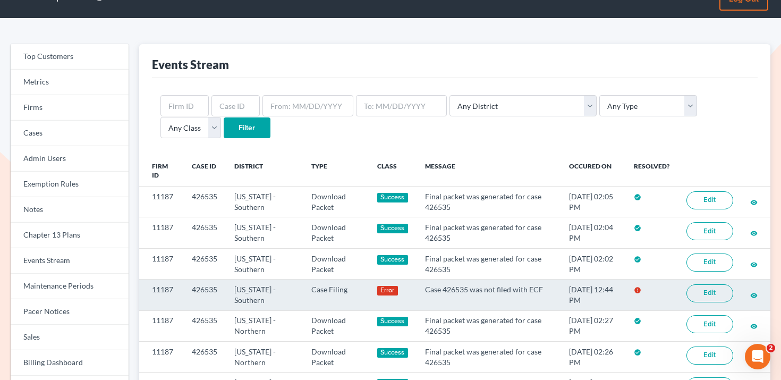
click at [695, 291] on link "Edit" at bounding box center [709, 293] width 47 height 18
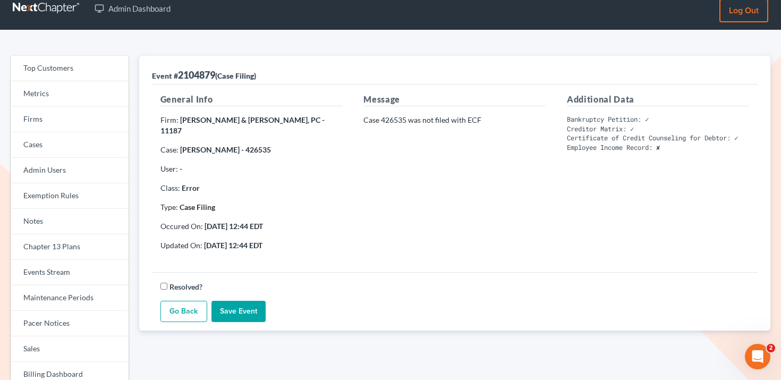
scroll to position [19, 0]
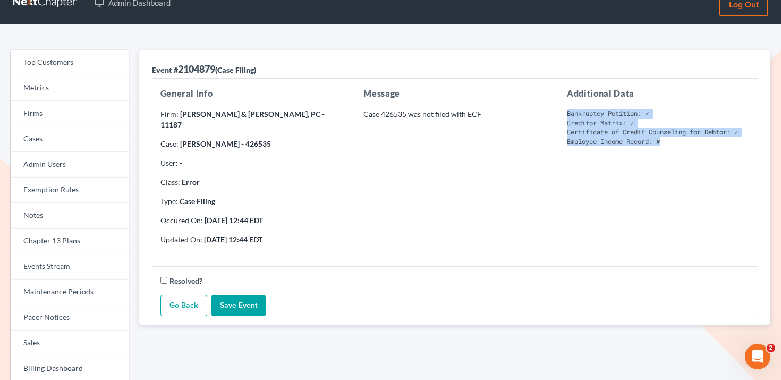
drag, startPoint x: 687, startPoint y: 147, endPoint x: 565, endPoint y: 113, distance: 126.3
click at [565, 113] on div "Additional Data Bankruptcy Petition: ✓ Creditor Matrix: ✓ Certificate of Credit…" at bounding box center [657, 170] width 203 height 166
copy pre "Bankruptcy Petition: ✓ Creditor Matrix: ✓ Certificate of Credit Counseling for …"
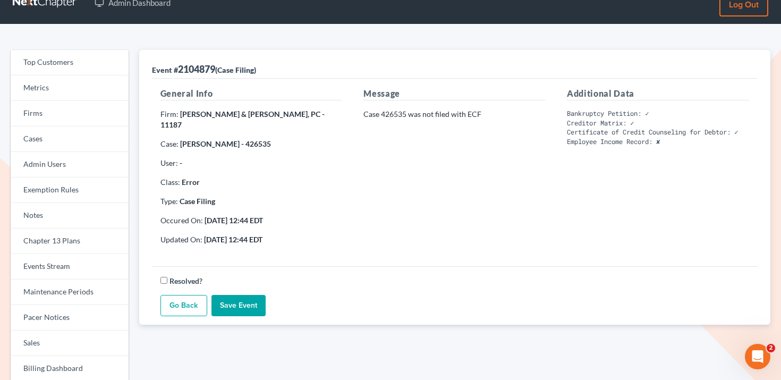
click at [549, 186] on div "Message Case 426535 was not filed with ECF" at bounding box center [454, 170] width 203 height 166
click at [71, 263] on link "Events Stream" at bounding box center [70, 266] width 118 height 25
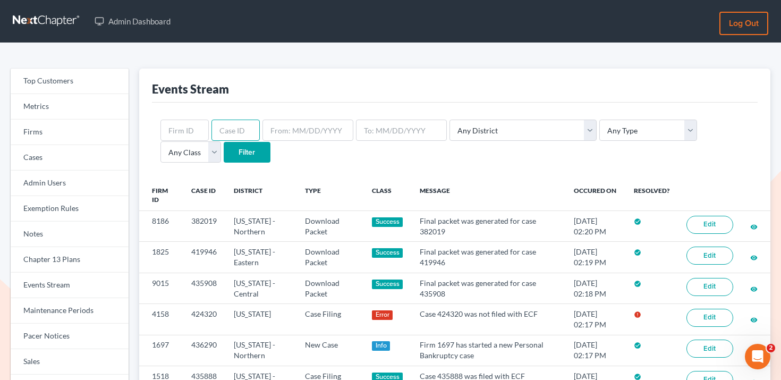
click at [233, 126] on input "text" at bounding box center [235, 130] width 48 height 21
paste input "424626"
type input "424626"
click at [186, 164] on div "424626 Any District [US_STATE] - [GEOGRAPHIC_DATA] [US_STATE] - [GEOGRAPHIC_DAT…" at bounding box center [455, 142] width 606 height 78
click at [224, 154] on input "Filter" at bounding box center [247, 152] width 47 height 21
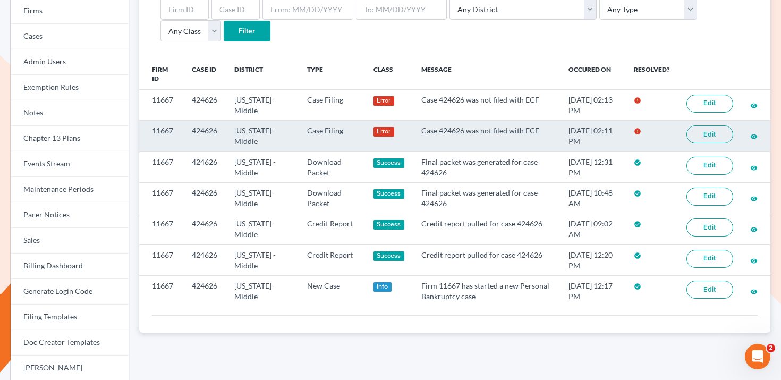
click at [708, 132] on link "Edit" at bounding box center [709, 134] width 47 height 18
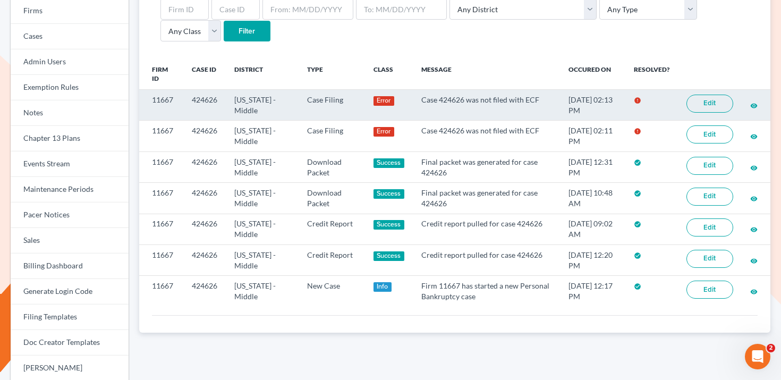
click at [718, 101] on link "Edit" at bounding box center [709, 104] width 47 height 18
click at [695, 104] on link "Edit" at bounding box center [709, 104] width 47 height 18
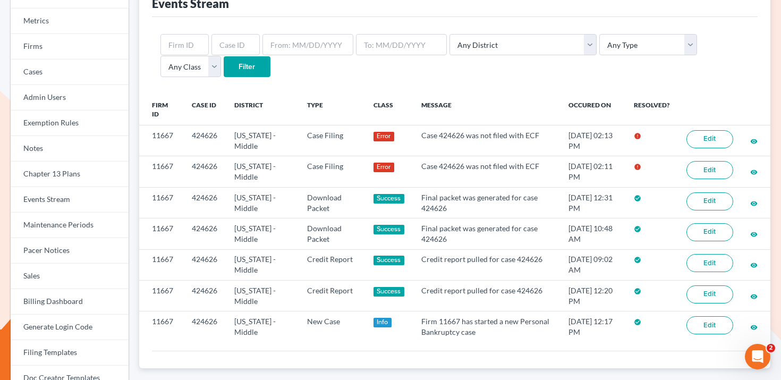
scroll to position [42, 0]
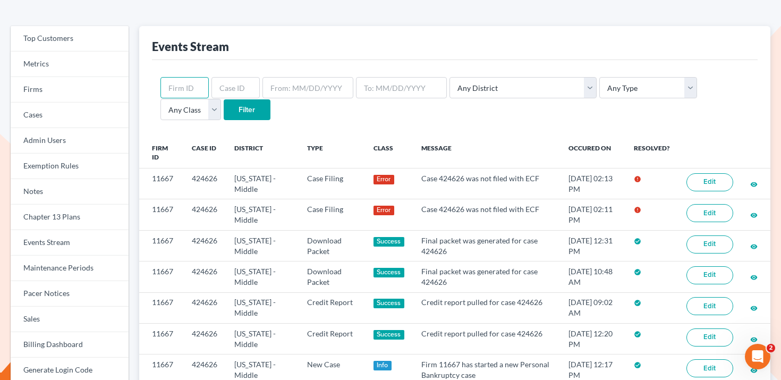
click at [190, 79] on input "text" at bounding box center [184, 87] width 48 height 21
paste input "[EMAIL_ADDRESS][DOMAIN_NAME]"
type input "lauren@henkelsbaker.com"
click at [224, 112] on input "Filter" at bounding box center [247, 109] width 47 height 21
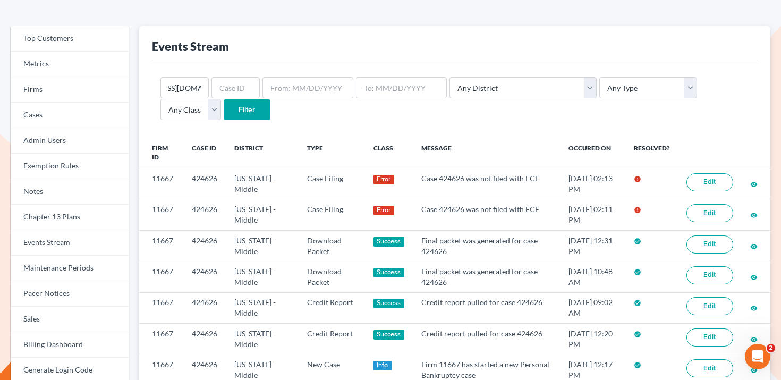
scroll to position [0, 0]
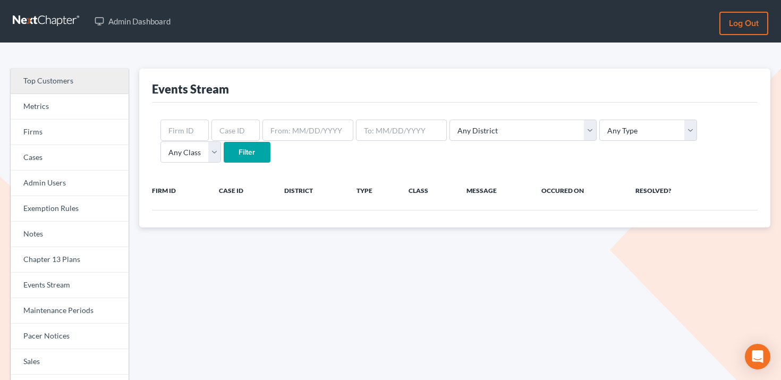
click at [95, 86] on link "Top Customers" at bounding box center [70, 81] width 118 height 25
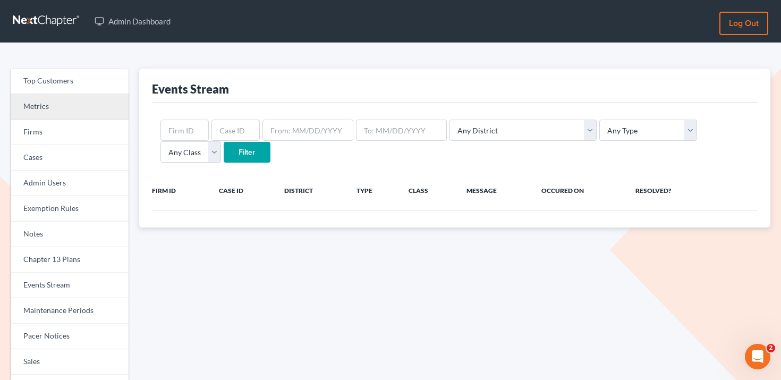
click at [92, 118] on link "Metrics" at bounding box center [70, 106] width 118 height 25
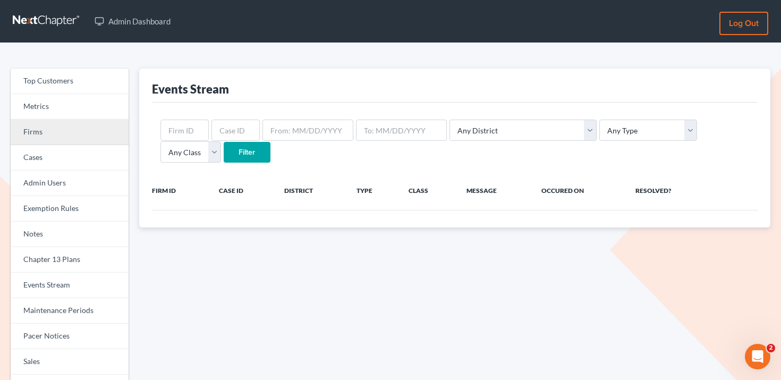
click at [92, 135] on link "Firms" at bounding box center [70, 132] width 118 height 25
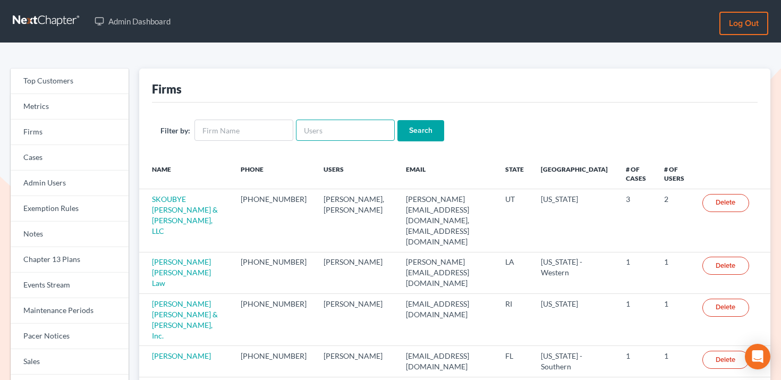
click at [316, 129] on input "text" at bounding box center [345, 130] width 99 height 21
paste input "[EMAIL_ADDRESS][DOMAIN_NAME]"
type input "[EMAIL_ADDRESS][DOMAIN_NAME]"
click at [437, 131] on form "Filter by: lauren@henkelsbaker.com Search" at bounding box center [454, 131] width 589 height 22
click at [410, 131] on input "Search" at bounding box center [420, 130] width 47 height 21
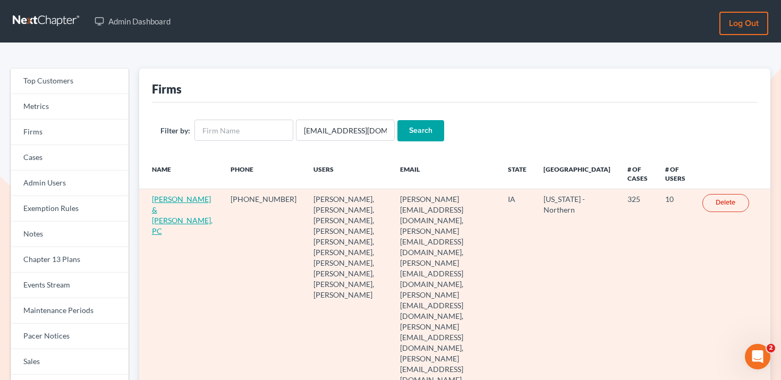
click at [160, 210] on link "[PERSON_NAME] & [PERSON_NAME], PC" at bounding box center [182, 214] width 61 height 41
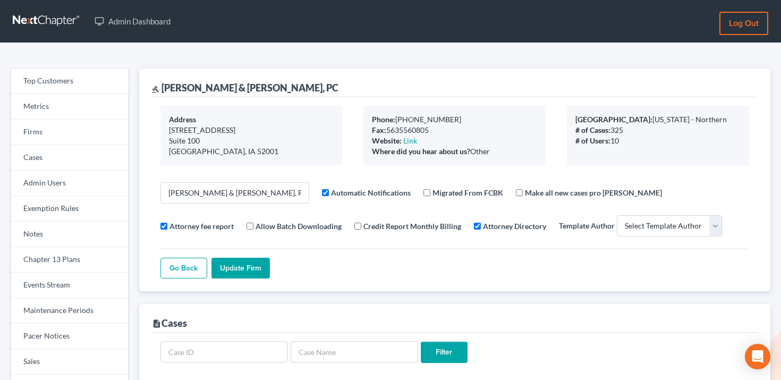
select select
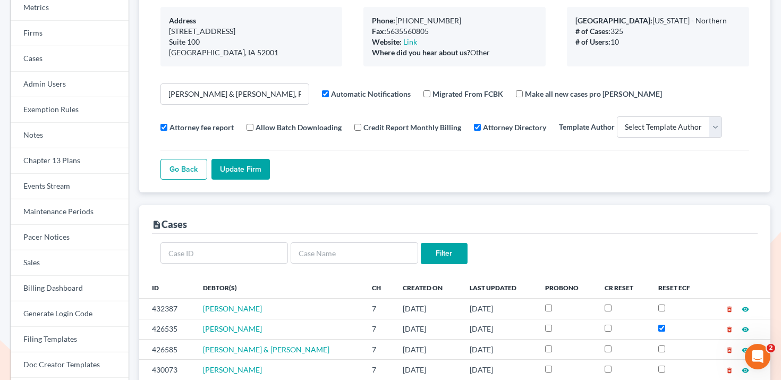
scroll to position [254, 0]
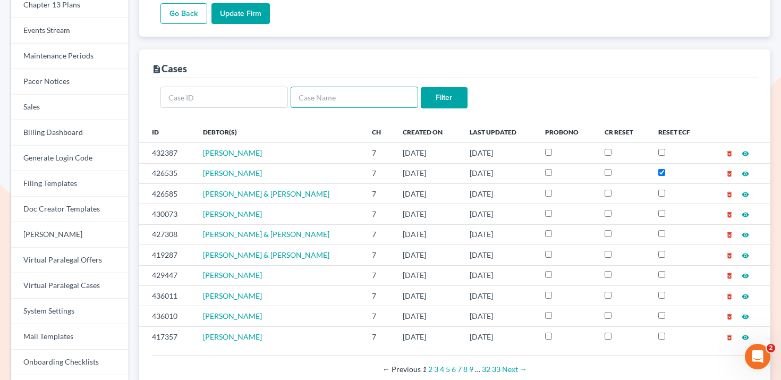
click at [320, 100] on input "text" at bounding box center [354, 97] width 127 height 21
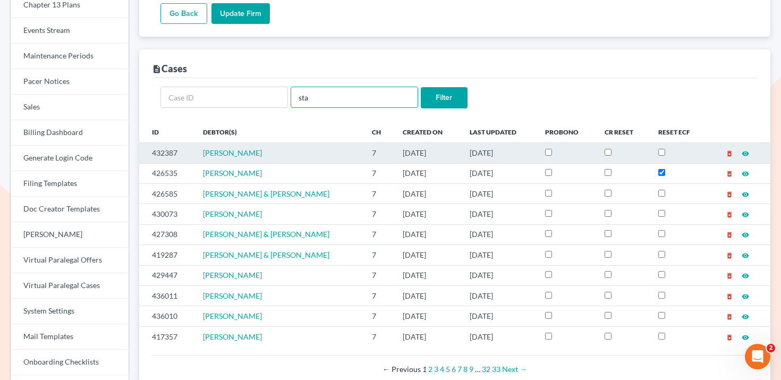
type input "[PERSON_NAME]"
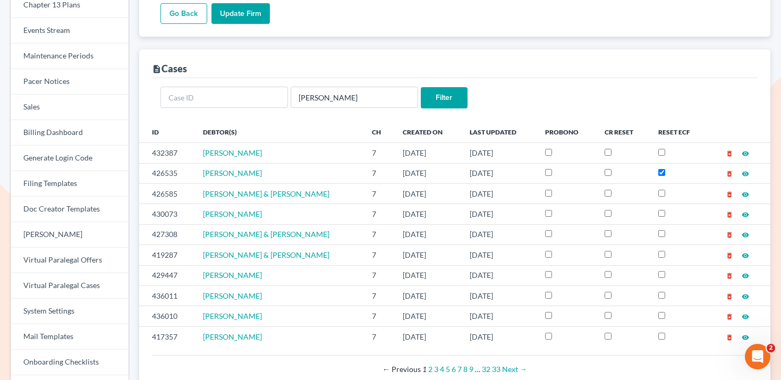
click at [462, 92] on input "Filter" at bounding box center [444, 97] width 47 height 21
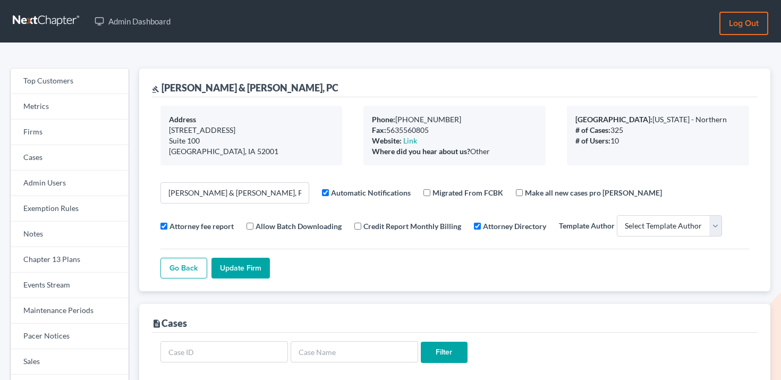
select select
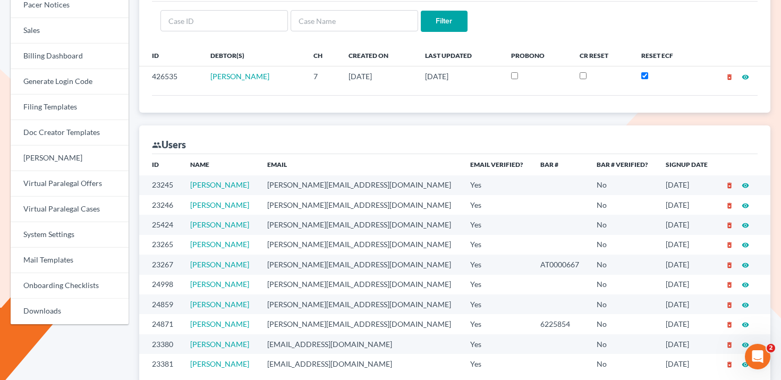
scroll to position [318, 0]
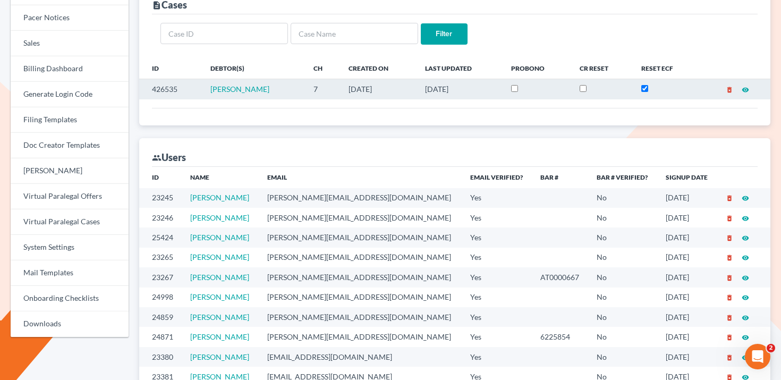
click at [168, 86] on td "426535" at bounding box center [170, 89] width 63 height 20
copy td "426535"
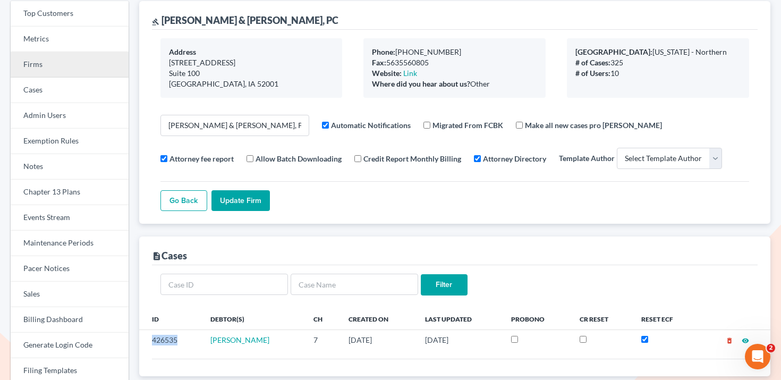
scroll to position [61, 0]
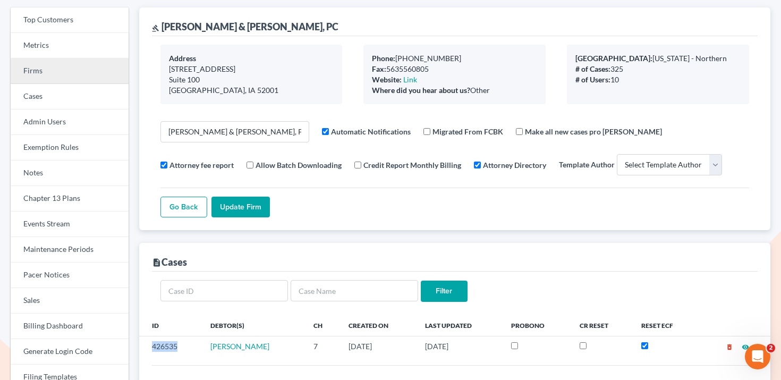
click at [64, 75] on link "Firms" at bounding box center [70, 70] width 118 height 25
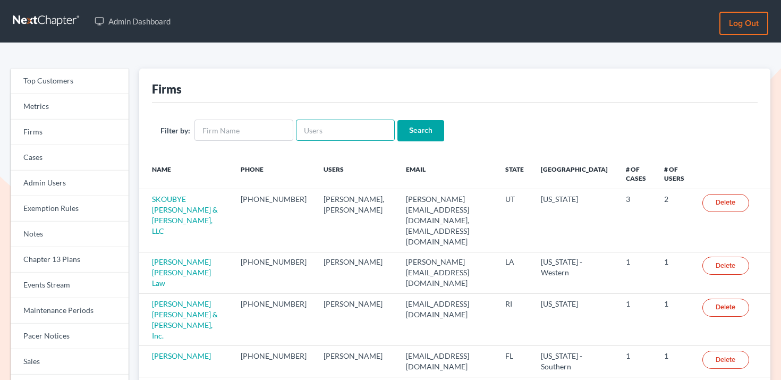
click at [373, 131] on input "text" at bounding box center [345, 130] width 99 height 21
paste input "[EMAIL_ADDRESS][DOMAIN_NAME]"
type input "[EMAIL_ADDRESS][DOMAIN_NAME]"
click at [400, 132] on input "Search" at bounding box center [420, 130] width 47 height 21
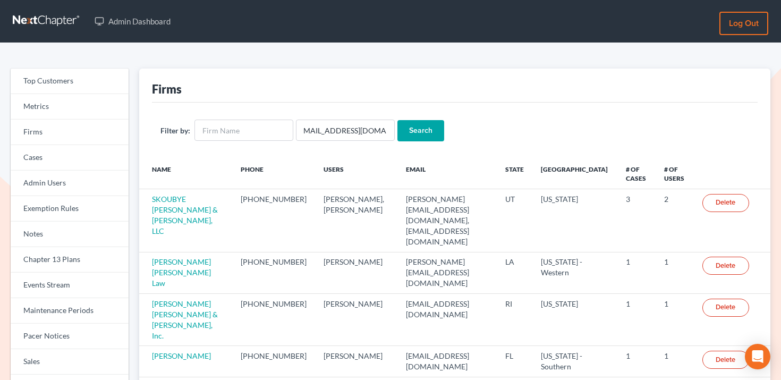
scroll to position [0, 0]
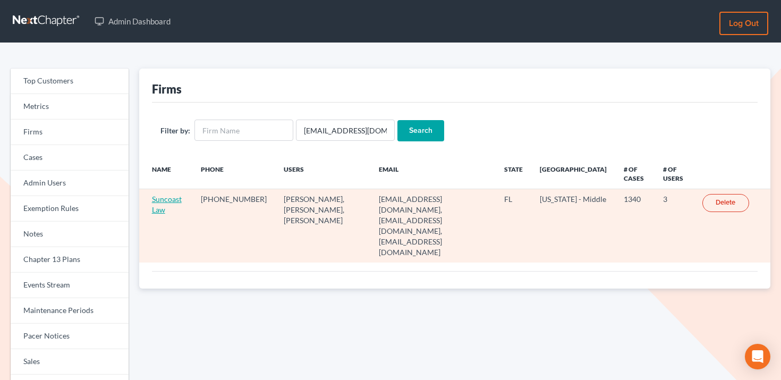
click at [168, 198] on link "Suncoast Law" at bounding box center [167, 204] width 30 height 20
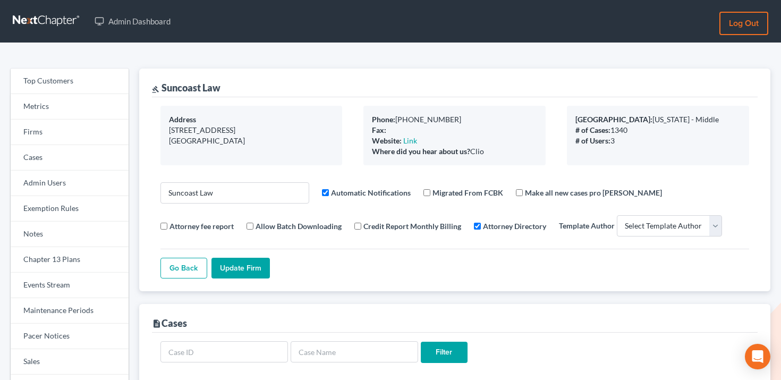
select select
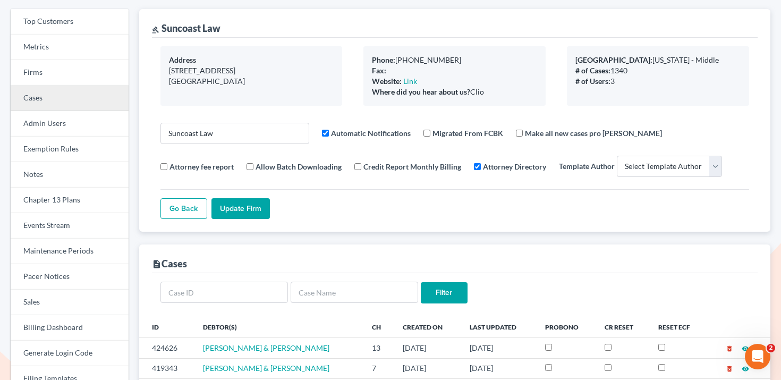
scroll to position [57, 0]
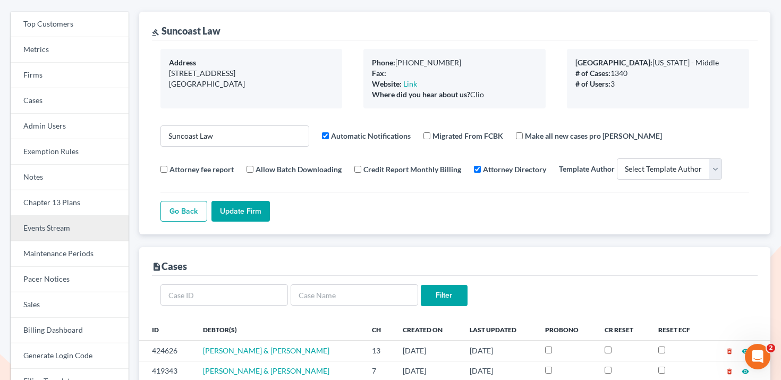
click at [61, 231] on link "Events Stream" at bounding box center [70, 228] width 118 height 25
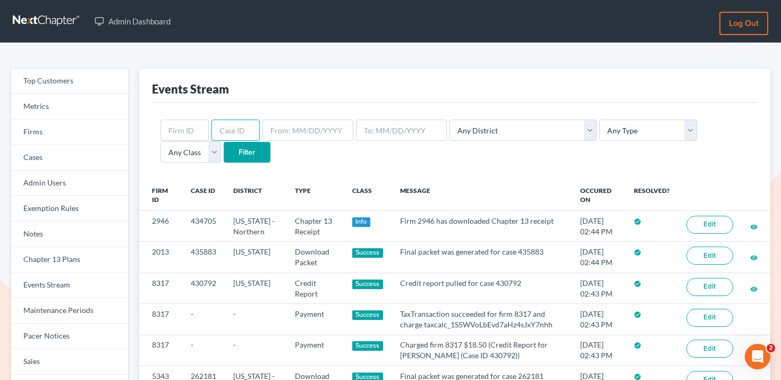
click at [219, 126] on input "text" at bounding box center [235, 130] width 48 height 21
paste input "11667"
type input "11667"
click at [224, 154] on input "Filter" at bounding box center [247, 152] width 47 height 21
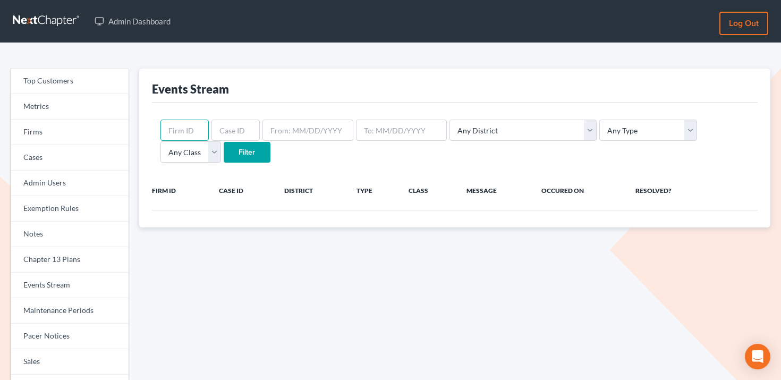
click at [180, 127] on input "text" at bounding box center [184, 130] width 48 height 21
paste input "11667"
type input "11667"
click at [224, 154] on input "Filter" at bounding box center [247, 152] width 47 height 21
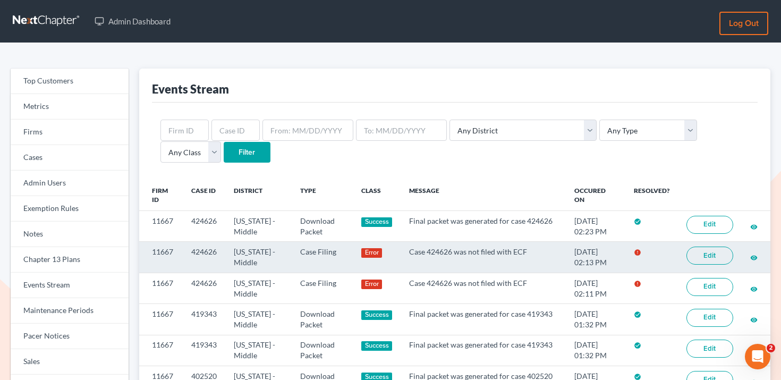
click at [708, 252] on link "Edit" at bounding box center [709, 255] width 47 height 18
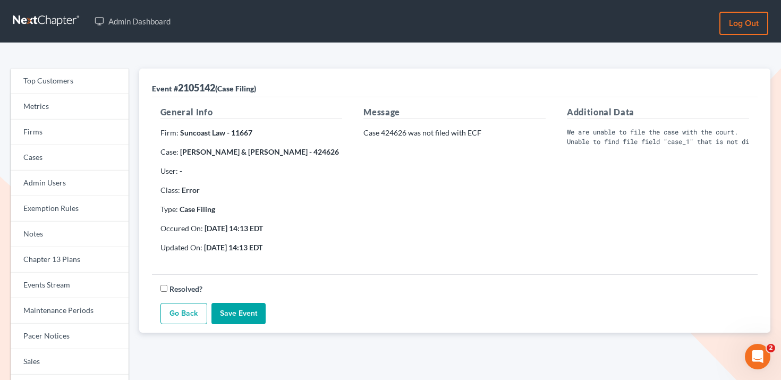
click at [243, 132] on strong "Suncoast Law - 11667" at bounding box center [216, 132] width 72 height 9
click at [320, 148] on strong "Jenna Scaglione & Brandon Scaglione - 424626" at bounding box center [259, 151] width 159 height 9
copy strong "424626"
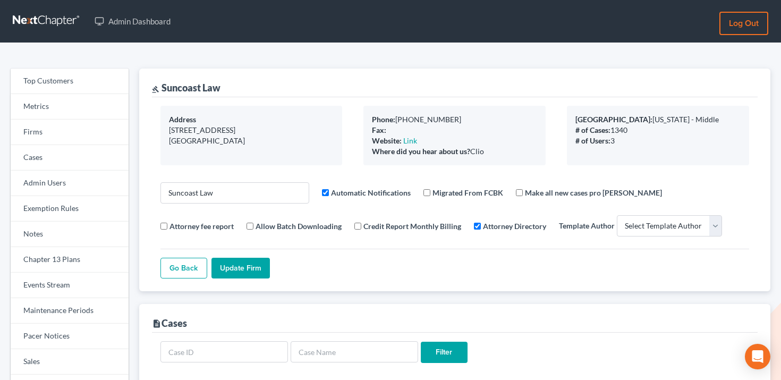
select select
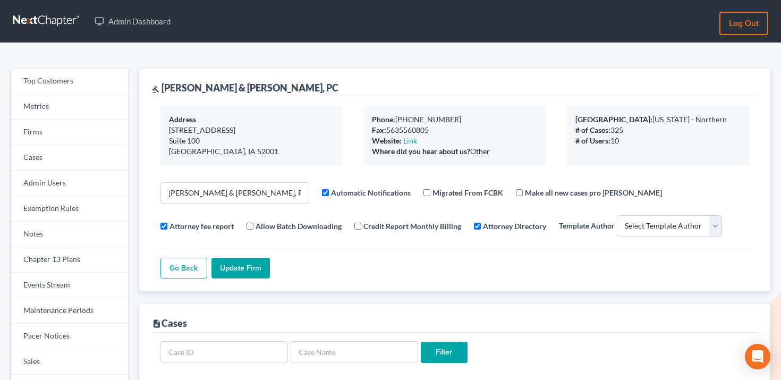
select select
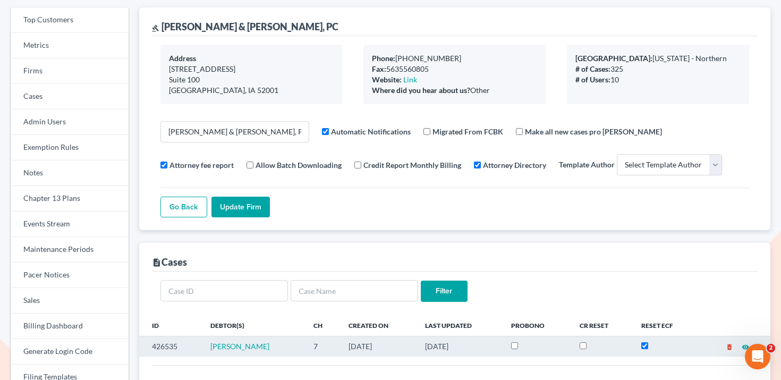
click at [170, 345] on td "426535" at bounding box center [170, 346] width 63 height 20
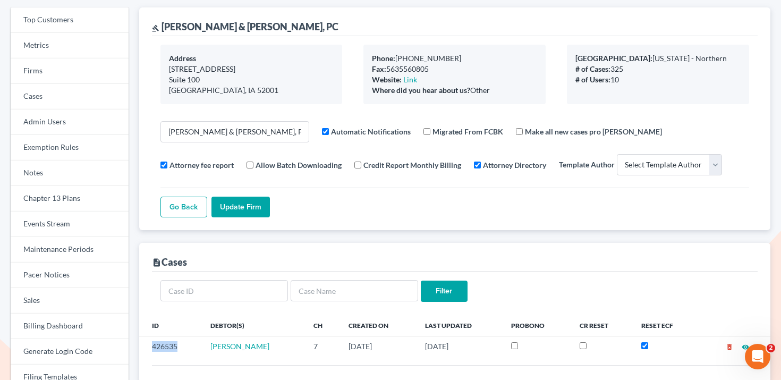
copy td "426535"
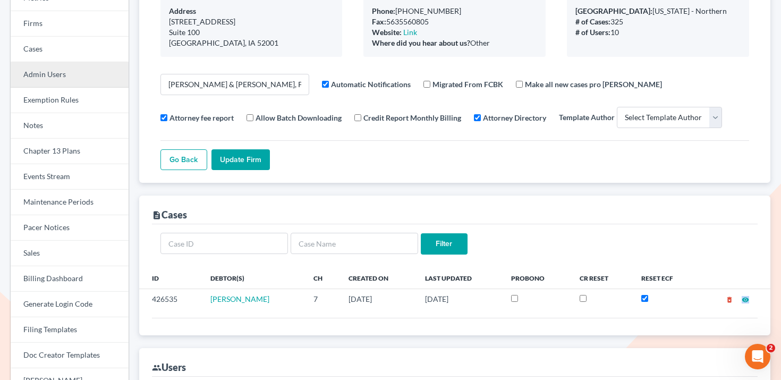
scroll to position [91, 0]
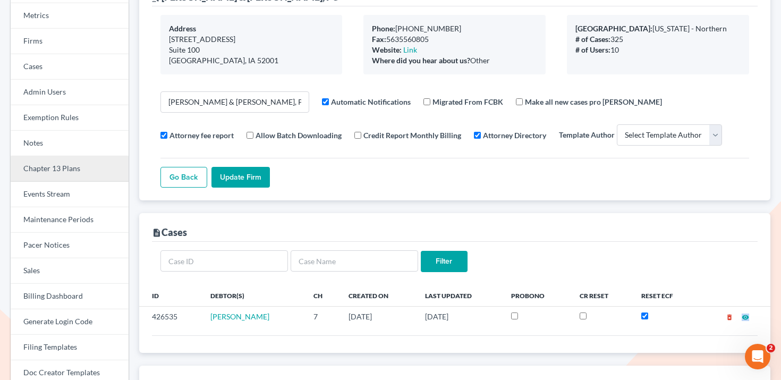
click at [62, 181] on link "Chapter 13 Plans" at bounding box center [70, 168] width 118 height 25
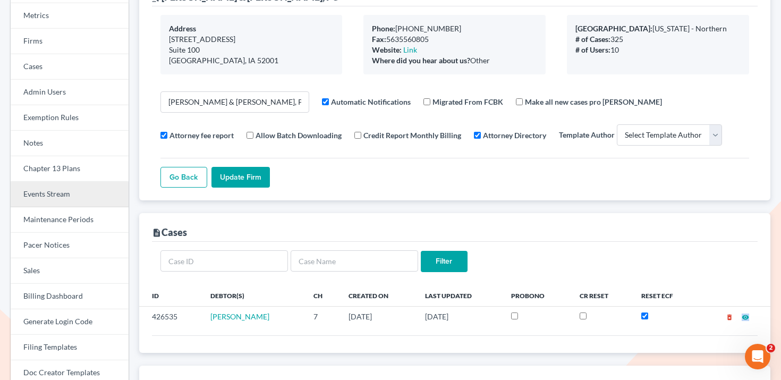
click at [62, 195] on link "Events Stream" at bounding box center [70, 194] width 118 height 25
click at [82, 193] on link "Events Stream" at bounding box center [70, 194] width 118 height 25
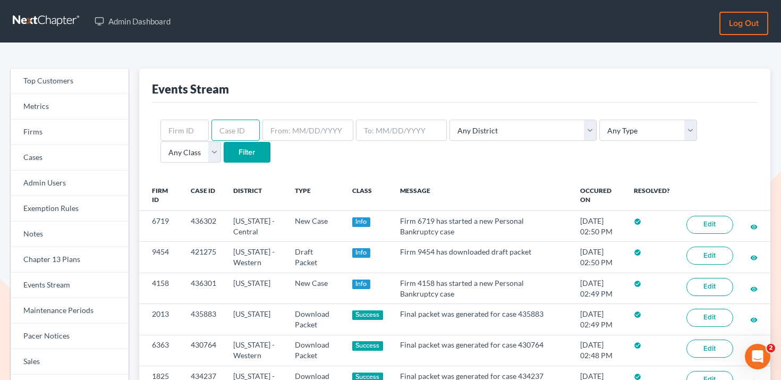
click at [233, 125] on input "text" at bounding box center [235, 130] width 48 height 21
paste input "426535"
type input "426535"
click at [224, 150] on input "Filter" at bounding box center [247, 152] width 47 height 21
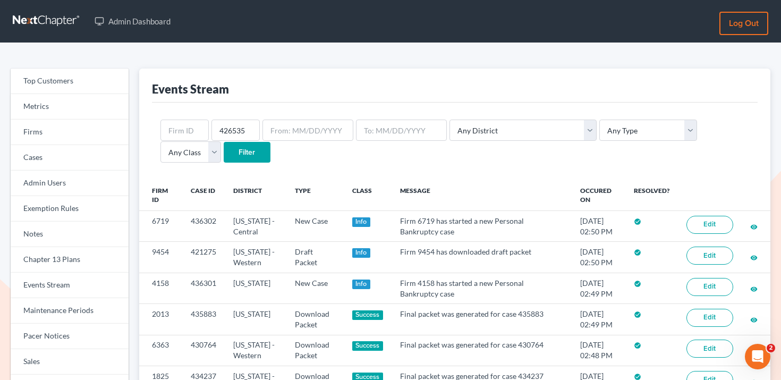
scroll to position [0, 0]
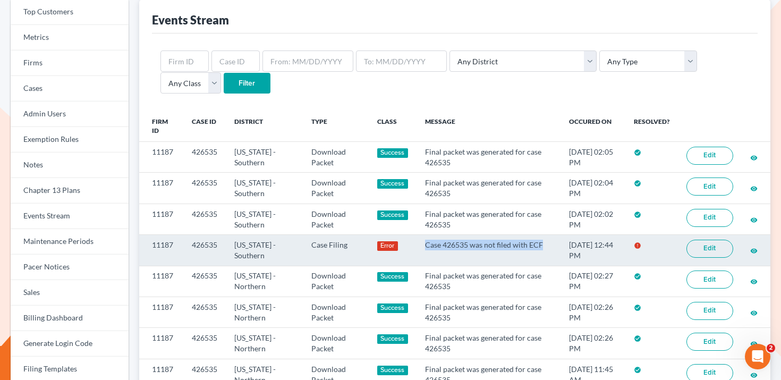
drag, startPoint x: 527, startPoint y: 245, endPoint x: 410, endPoint y: 242, distance: 117.9
click at [416, 242] on td "Case 426535 was not filed with ECF" at bounding box center [488, 250] width 144 height 31
copy td "Case 426535 was not filed with ECF"
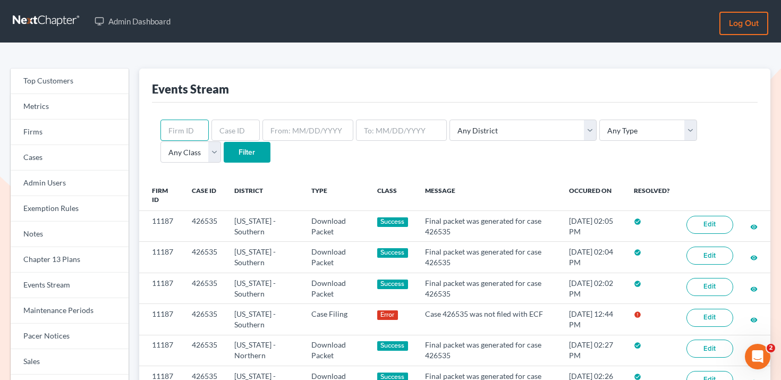
click at [185, 126] on input "text" at bounding box center [184, 130] width 48 height 21
paste input "ashlie@newtomorrowlaw.com"
type input "ashlie@newtomorrowlaw.com"
click at [97, 134] on link "Firms" at bounding box center [70, 132] width 118 height 25
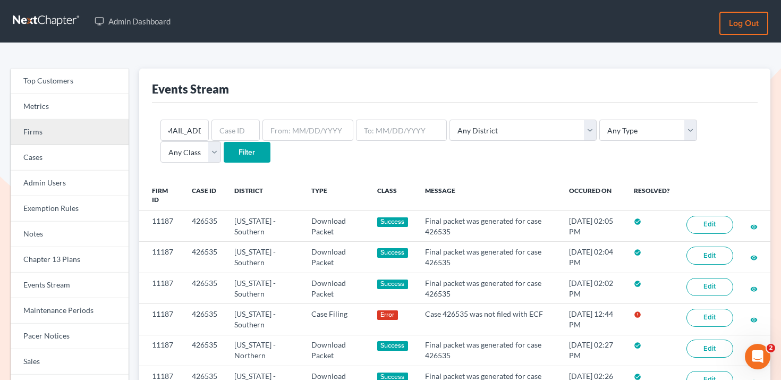
scroll to position [0, 0]
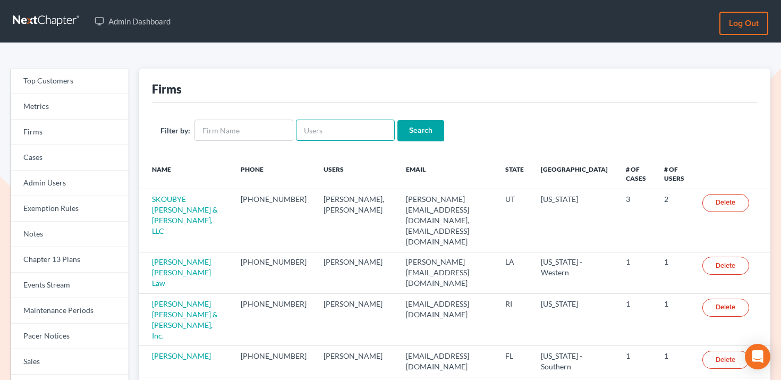
click at [318, 135] on input "text" at bounding box center [345, 130] width 99 height 21
paste input "ashlie@newtomorrowlaw.com"
type input "ashlie@newtomorrowlaw.com"
click at [406, 134] on input "Search" at bounding box center [420, 130] width 47 height 21
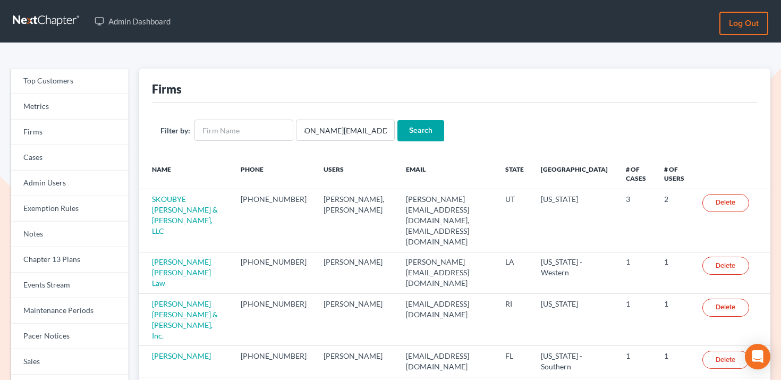
scroll to position [0, 0]
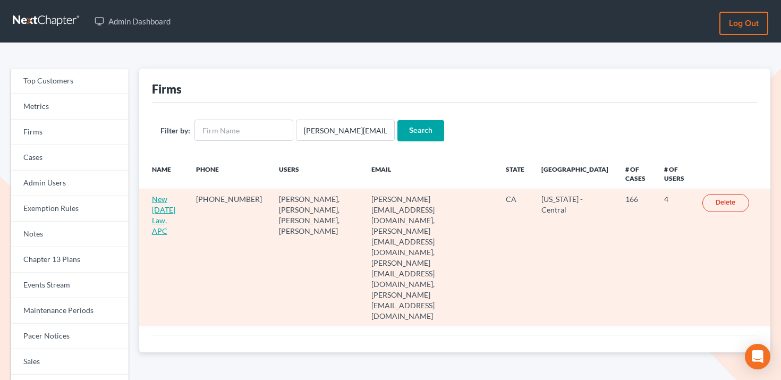
click at [175, 210] on link "New Tomorrow Law, APC" at bounding box center [163, 214] width 23 height 41
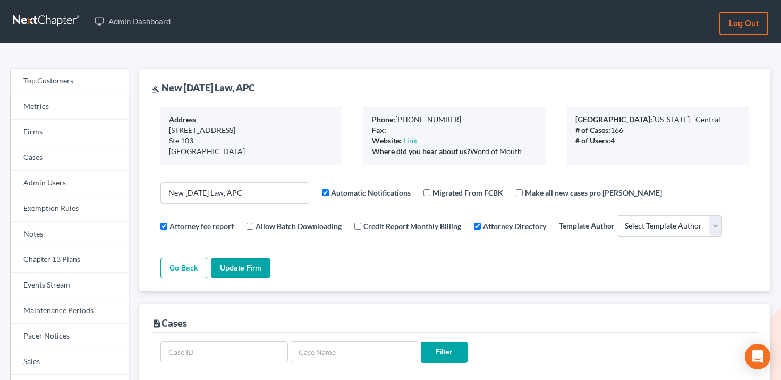
select select
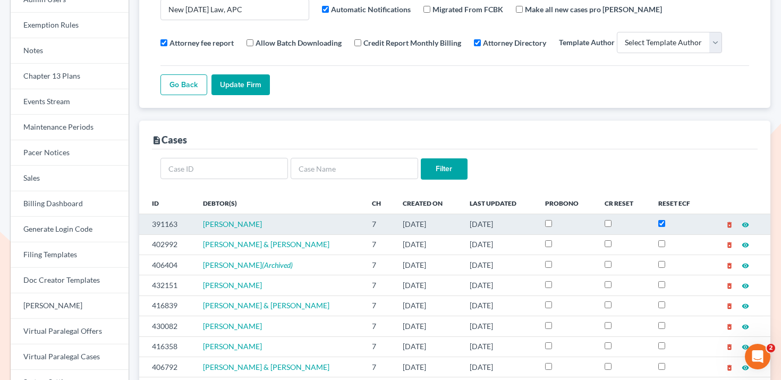
click at [163, 225] on td "391163" at bounding box center [166, 224] width 55 height 20
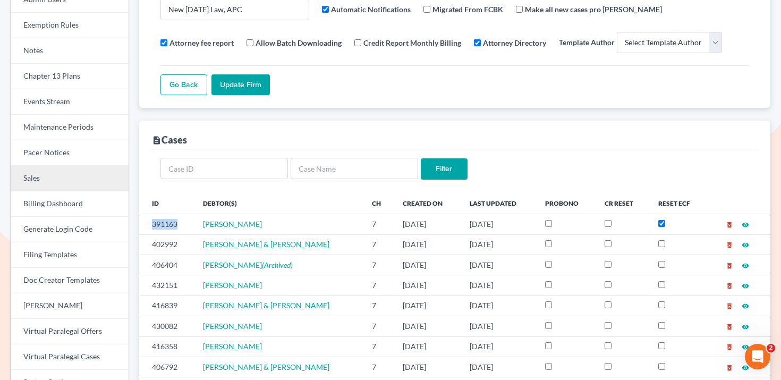
copy td "391163"
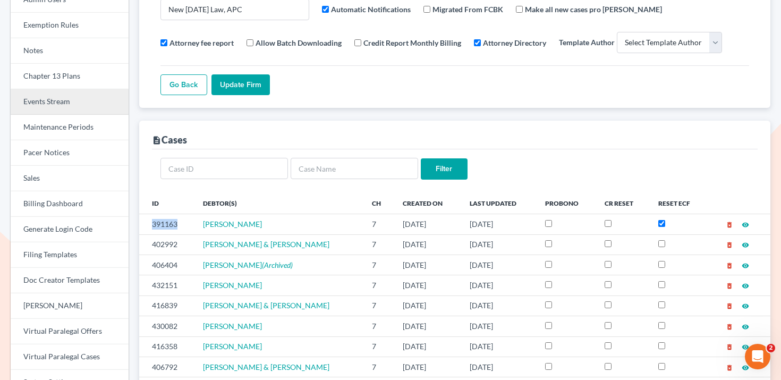
click at [52, 105] on link "Events Stream" at bounding box center [70, 101] width 118 height 25
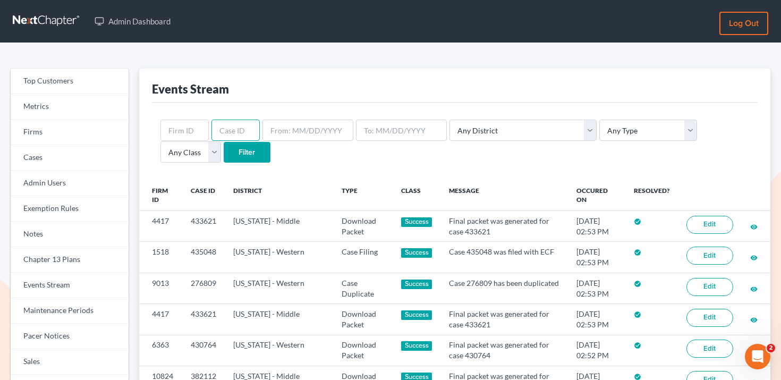
click at [252, 127] on input "text" at bounding box center [235, 130] width 48 height 21
paste input "391163"
type input "391163"
click at [224, 160] on input "Filter" at bounding box center [247, 152] width 47 height 21
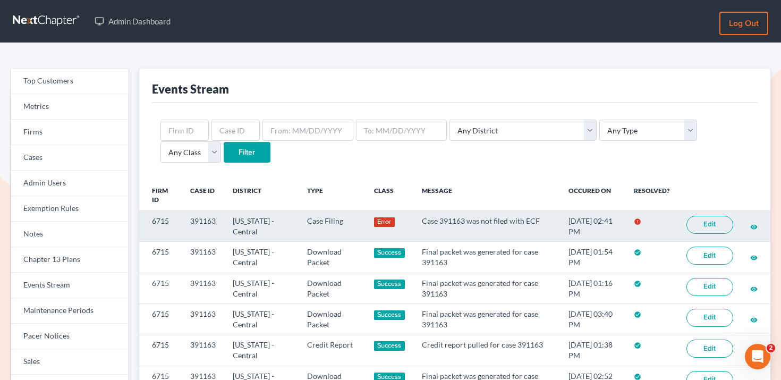
click at [691, 223] on link "Edit" at bounding box center [709, 225] width 47 height 18
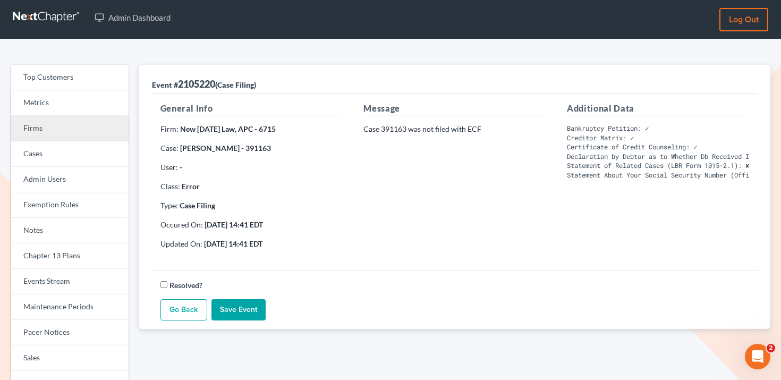
click at [59, 134] on link "Firms" at bounding box center [70, 128] width 118 height 25
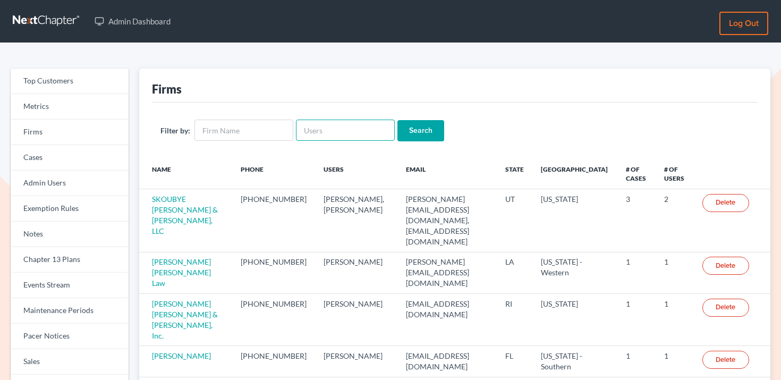
click at [342, 133] on input "text" at bounding box center [345, 130] width 99 height 21
paste input "[PERSON_NAME][EMAIL_ADDRESS][DOMAIN_NAME]"
type input "[PERSON_NAME][EMAIL_ADDRESS][DOMAIN_NAME]"
click at [400, 133] on input "Search" at bounding box center [420, 130] width 47 height 21
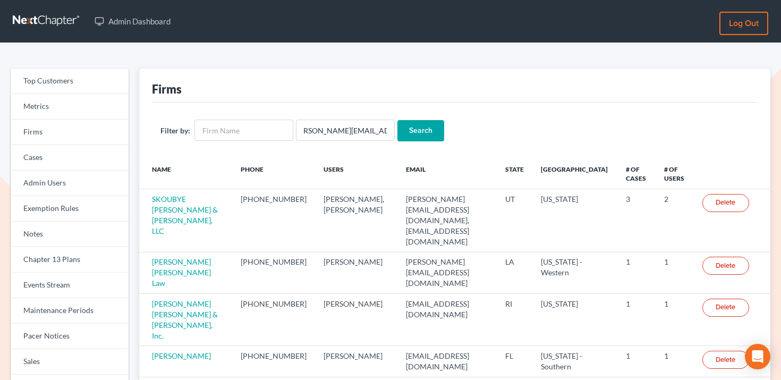
scroll to position [0, 0]
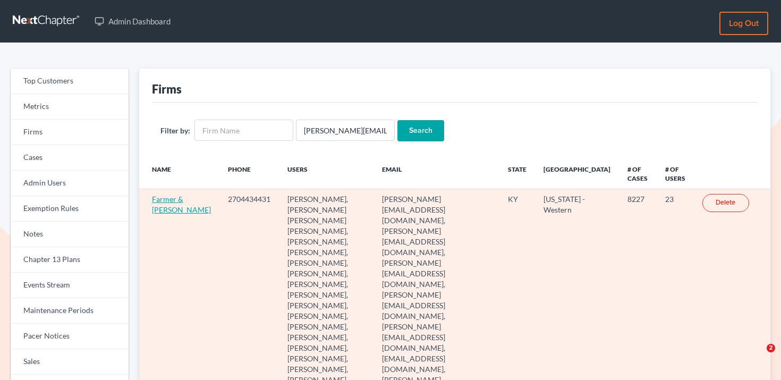
click at [162, 200] on link "Farmer & [PERSON_NAME]" at bounding box center [181, 204] width 59 height 20
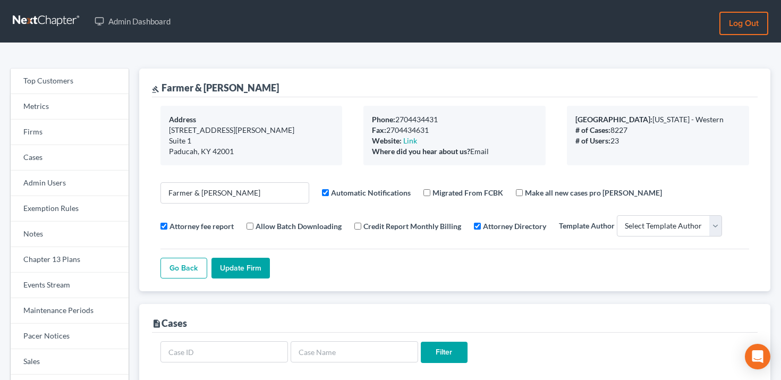
select select
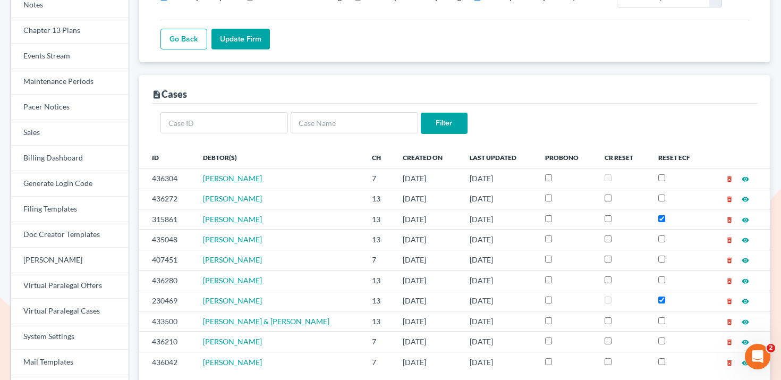
scroll to position [292, 0]
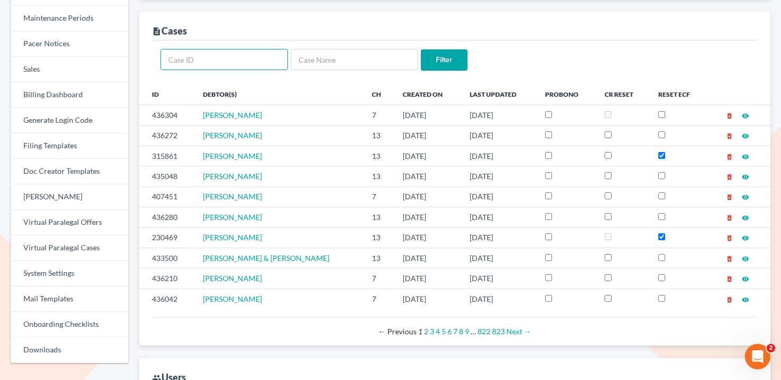
click at [228, 63] on input "text" at bounding box center [223, 59] width 127 height 21
click at [311, 63] on input "text" at bounding box center [354, 59] width 127 height 21
paste input "Justin Fogle"
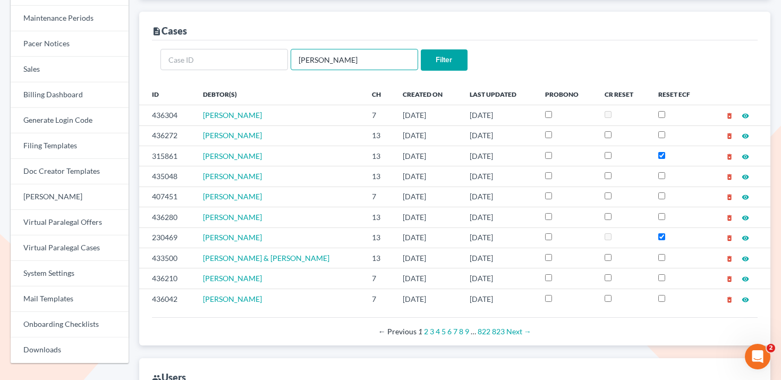
type input "Justin Fogle"
click at [439, 56] on input "Filter" at bounding box center [444, 59] width 47 height 21
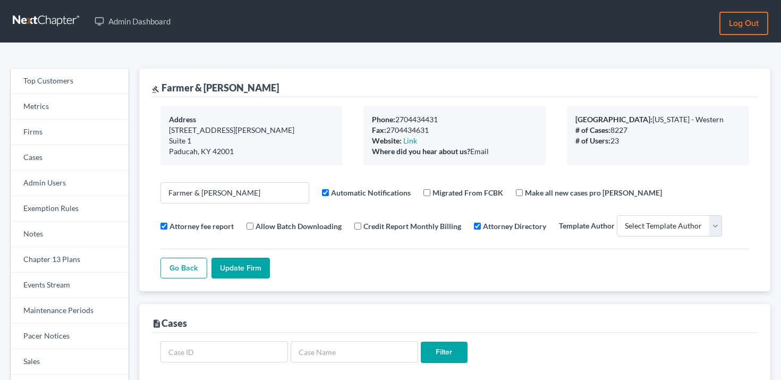
select select
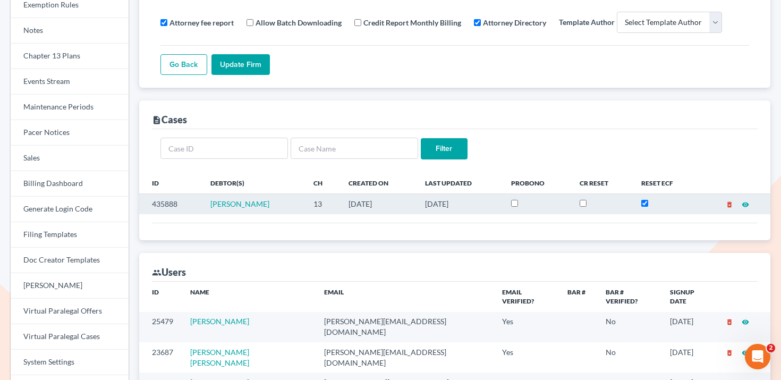
click at [171, 204] on td "435888" at bounding box center [170, 204] width 63 height 20
copy td "435888"
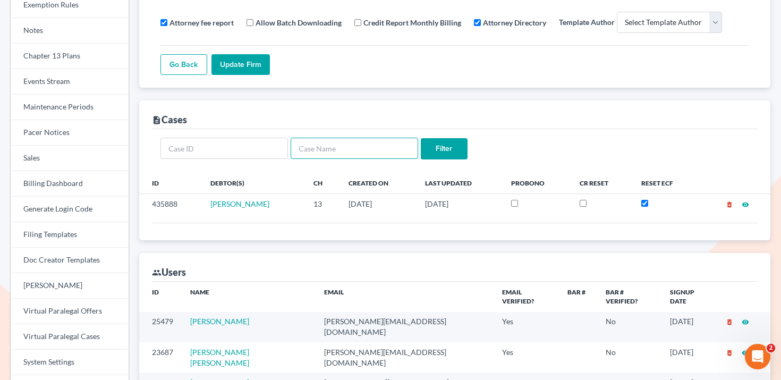
click at [330, 148] on input "text" at bounding box center [354, 148] width 127 height 21
paste input "Teresa Ford"
type input "Teresa Ford"
click at [467, 154] on form "Teresa Ford Filter" at bounding box center [454, 149] width 589 height 22
click at [448, 148] on input "Filter" at bounding box center [444, 148] width 47 height 21
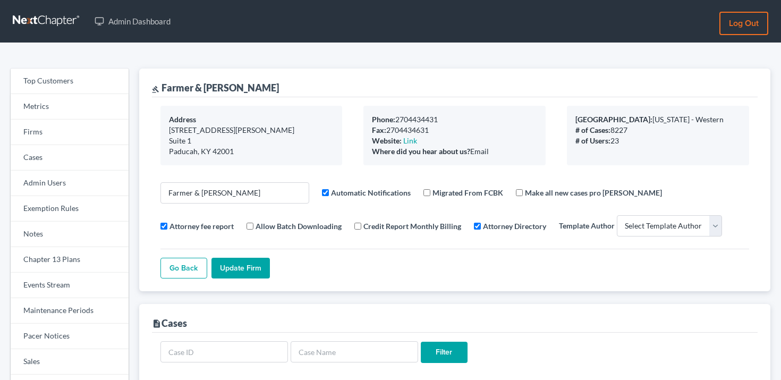
select select
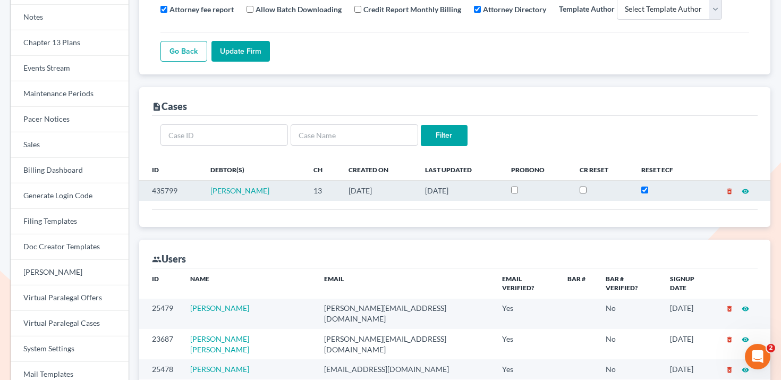
click at [164, 184] on td "435799" at bounding box center [170, 191] width 63 height 20
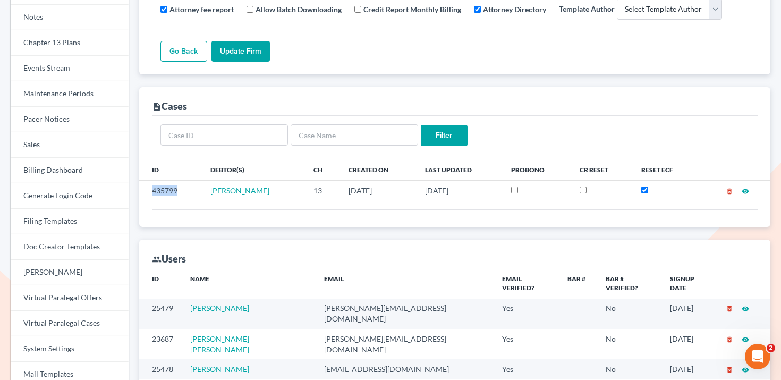
copy td "435799"
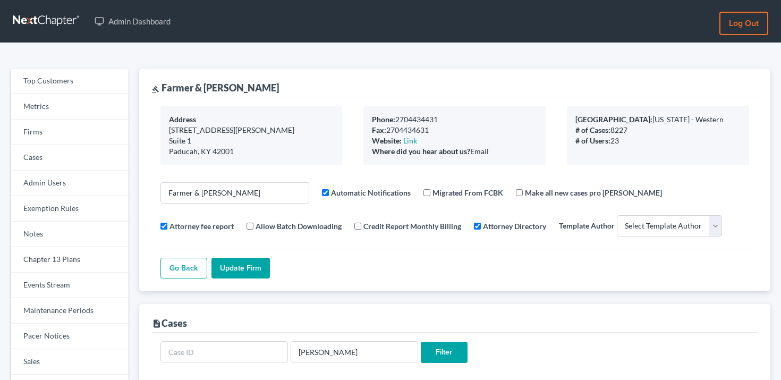
select select
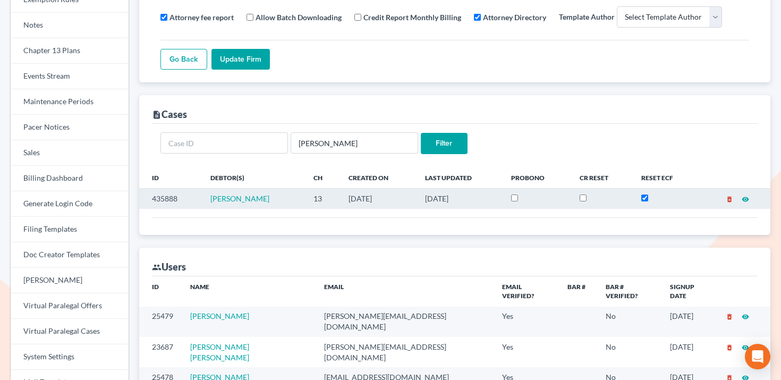
scroll to position [203, 0]
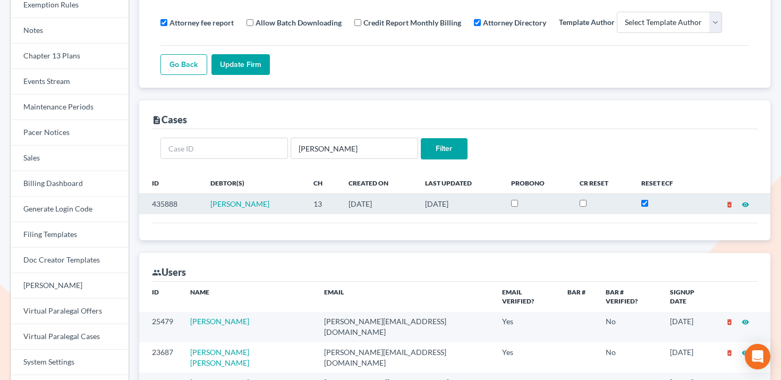
click at [177, 198] on td "435888" at bounding box center [170, 204] width 63 height 20
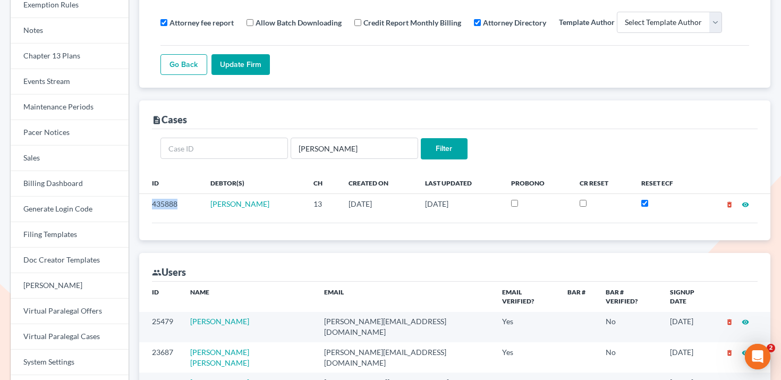
copy td "435888"
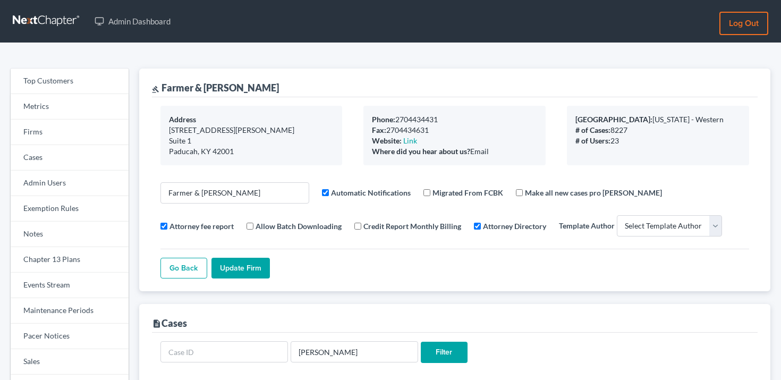
select select
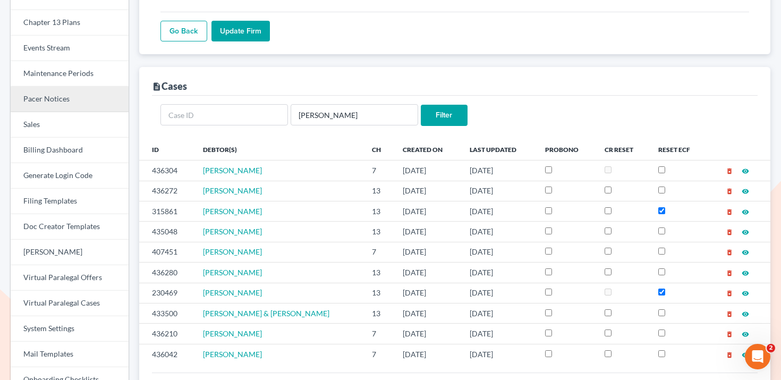
scroll to position [233, 0]
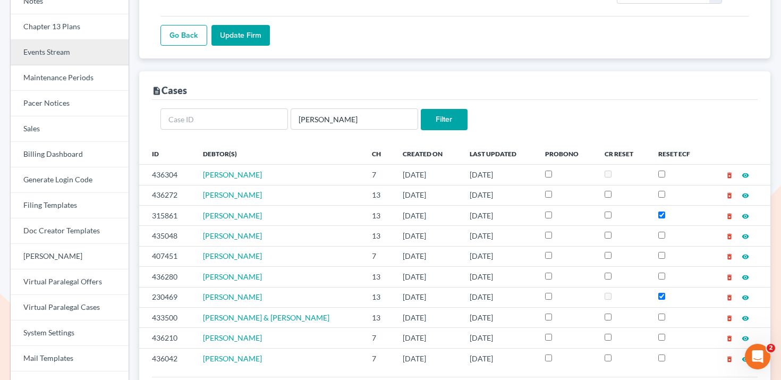
click at [55, 62] on link "Events Stream" at bounding box center [70, 52] width 118 height 25
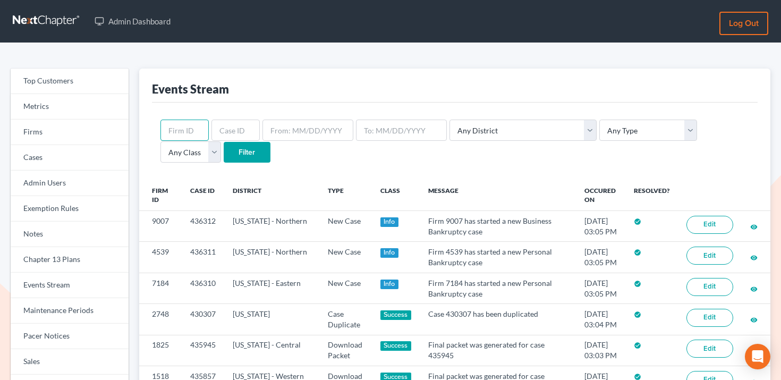
click at [195, 123] on input "text" at bounding box center [184, 130] width 48 height 21
paste input "1518"
type input "1518"
click at [224, 148] on input "Filter" at bounding box center [247, 152] width 47 height 21
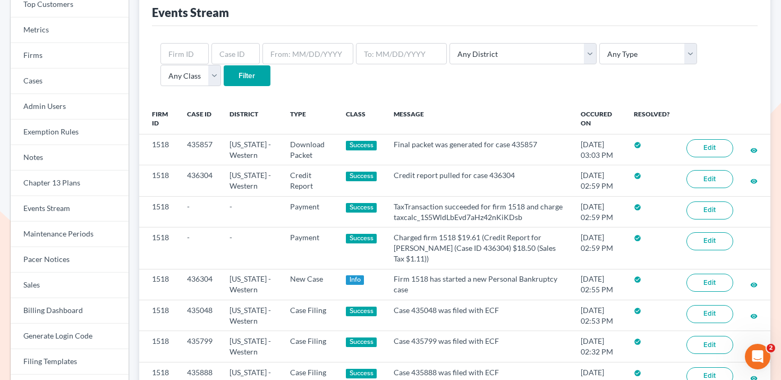
scroll to position [78, 0]
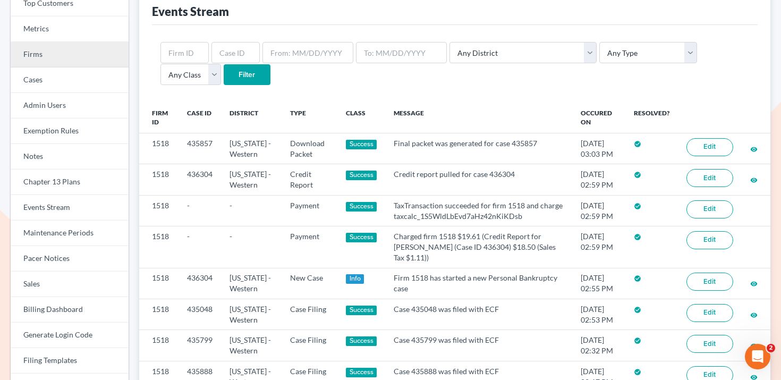
click at [59, 55] on link "Firms" at bounding box center [70, 54] width 118 height 25
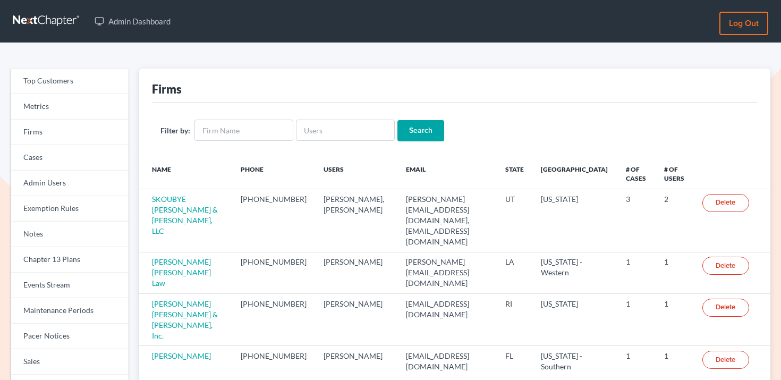
click at [289, 125] on form "Filter by: Search" at bounding box center [454, 131] width 589 height 22
click at [310, 127] on input "text" at bounding box center [345, 130] width 99 height 21
paste input "[PERSON_NAME][EMAIL_ADDRESS][DOMAIN_NAME]"
type input "[PERSON_NAME][EMAIL_ADDRESS][DOMAIN_NAME]"
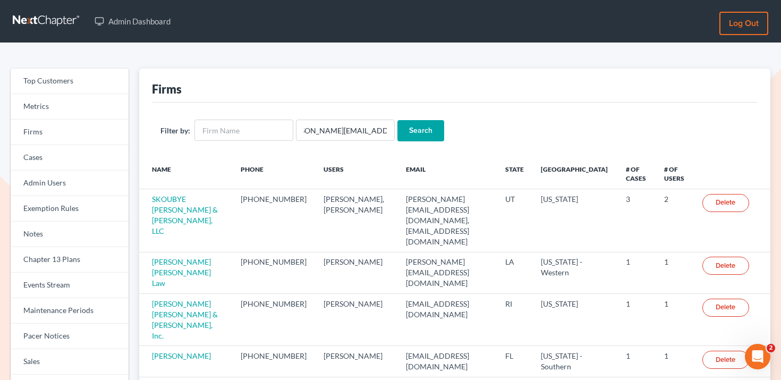
click at [447, 126] on form "Filter by: ashlie@newtomorrowlaw.com Search" at bounding box center [454, 131] width 589 height 22
click at [412, 126] on input "Search" at bounding box center [420, 130] width 47 height 21
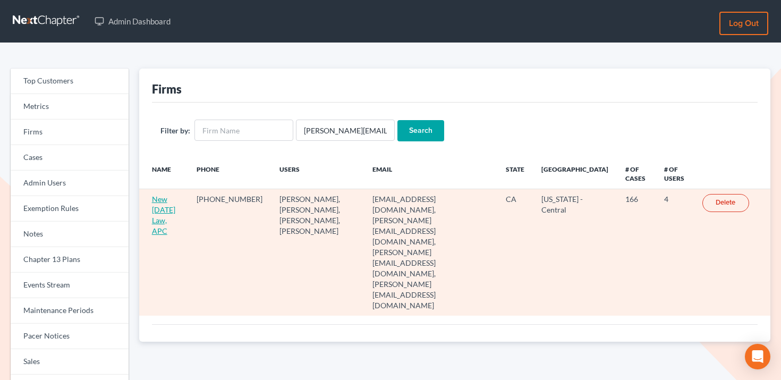
click at [172, 209] on link "New [DATE] Law, APC" at bounding box center [163, 214] width 23 height 41
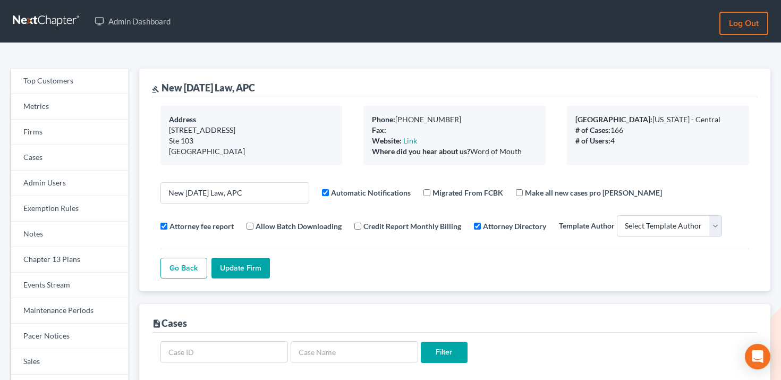
select select
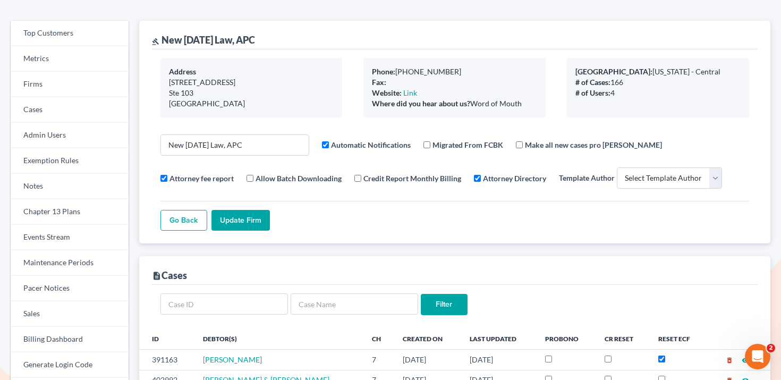
scroll to position [157, 0]
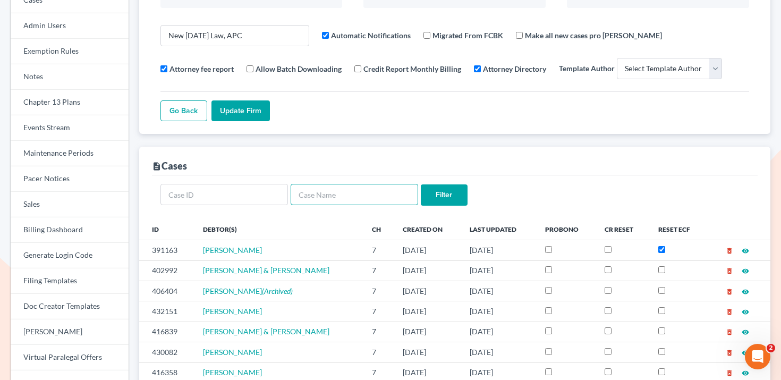
click at [328, 199] on input "text" at bounding box center [354, 194] width 127 height 21
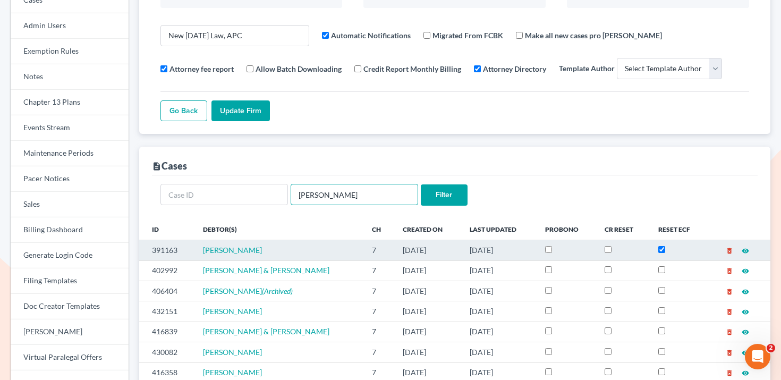
type input "tucke"
click at [161, 249] on td "391163" at bounding box center [166, 250] width 55 height 20
copy td "391163"
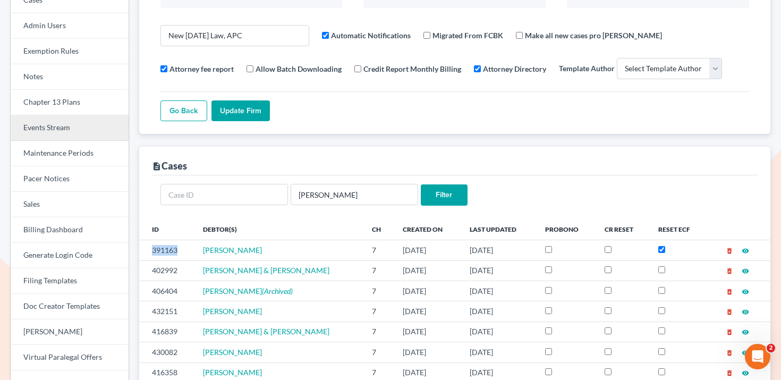
click at [60, 130] on link "Events Stream" at bounding box center [70, 127] width 118 height 25
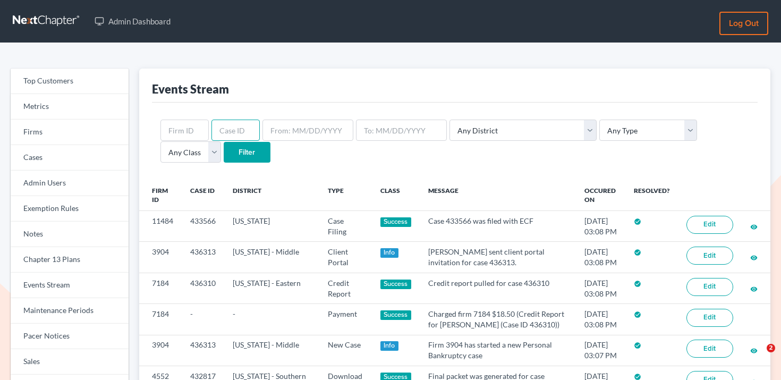
click at [231, 130] on input "text" at bounding box center [235, 130] width 48 height 21
paste input "391163"
type input "391163"
click at [224, 154] on input "Filter" at bounding box center [247, 152] width 47 height 21
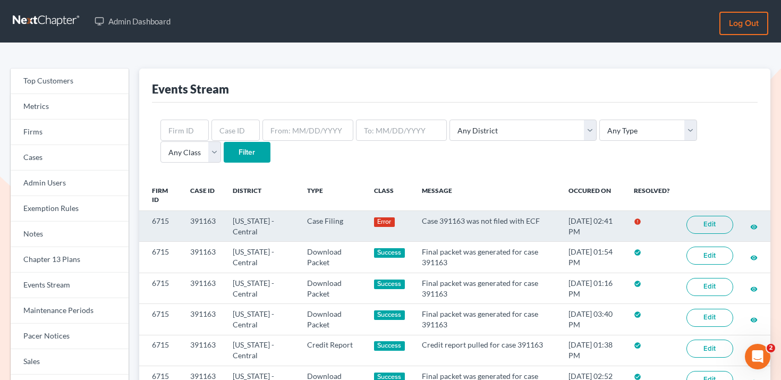
click at [695, 229] on link "Edit" at bounding box center [709, 225] width 47 height 18
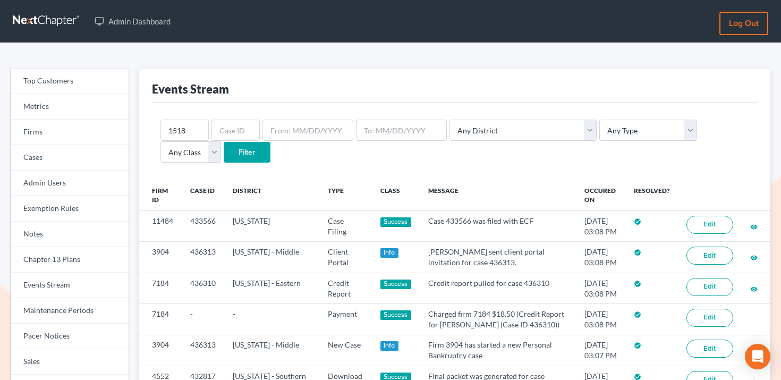
scroll to position [1, 0]
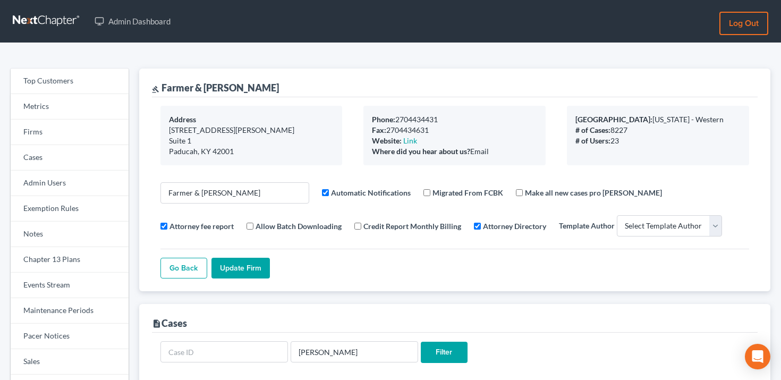
select select
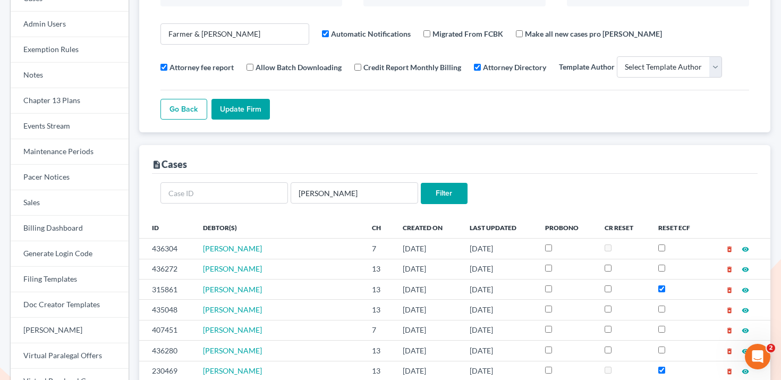
scroll to position [272, 0]
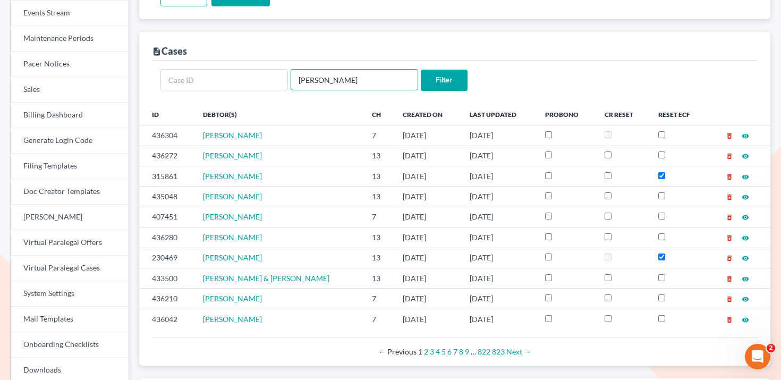
click at [367, 81] on input "Justin Fogle" at bounding box center [354, 79] width 127 height 21
paste input "Terral Coon"
click at [367, 81] on input "Justin Terral Coon" at bounding box center [354, 79] width 127 height 21
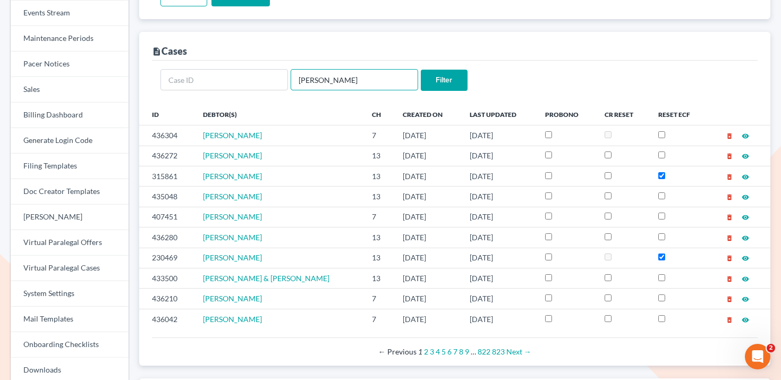
click at [367, 81] on input "Justin Terral Coon" at bounding box center [354, 79] width 127 height 21
paste input "text"
type input "Terral Coon"
click at [421, 70] on input "Filter" at bounding box center [444, 80] width 47 height 21
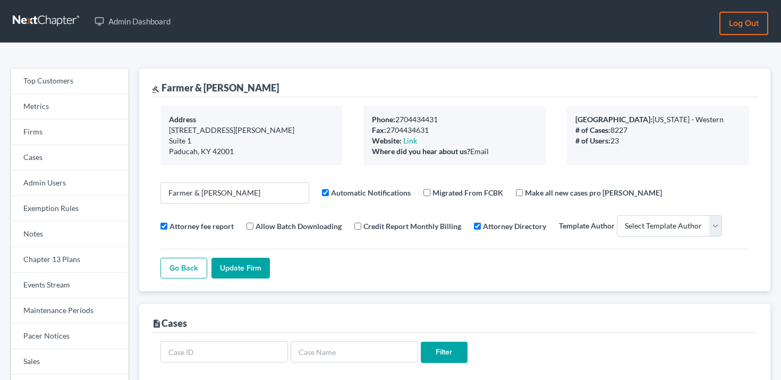
select select
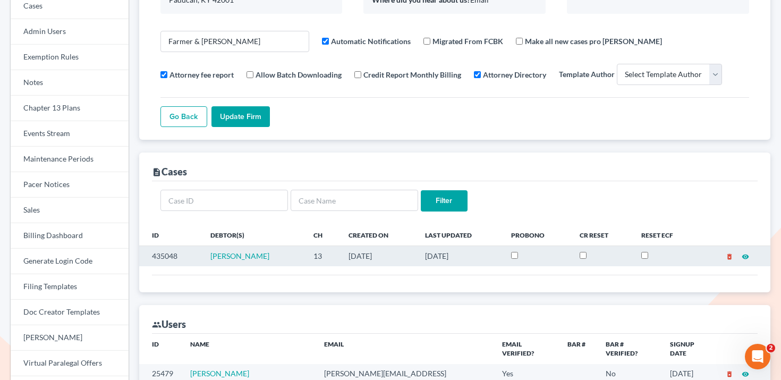
click at [164, 256] on td "435048" at bounding box center [170, 256] width 63 height 20
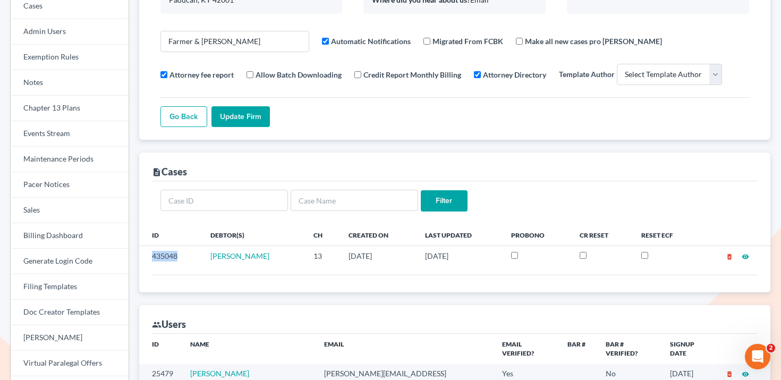
copy td "435048"
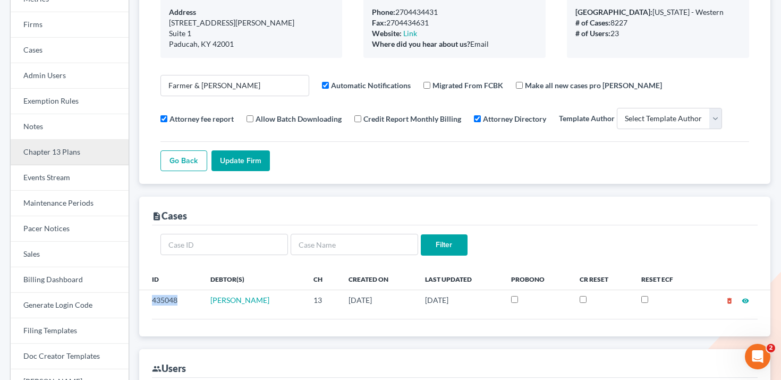
scroll to position [15, 0]
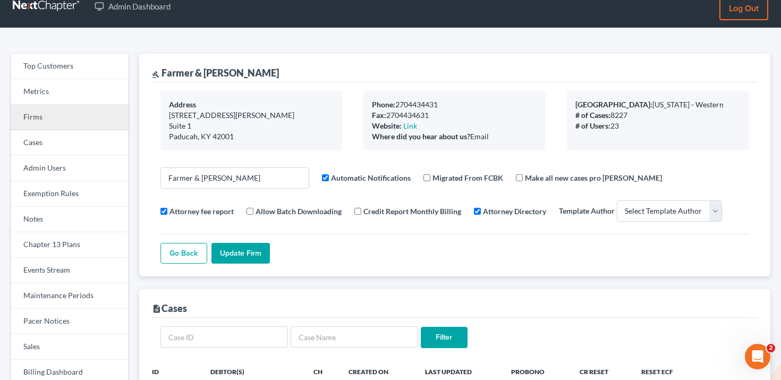
click at [48, 117] on link "Firms" at bounding box center [70, 117] width 118 height 25
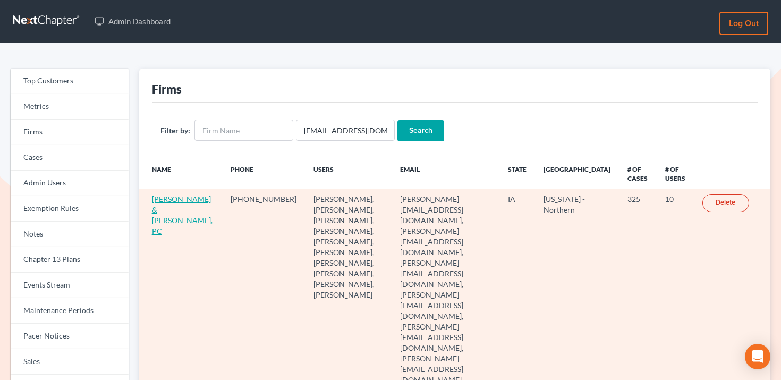
click at [167, 202] on link "Henkels & Baker, PC" at bounding box center [182, 214] width 61 height 41
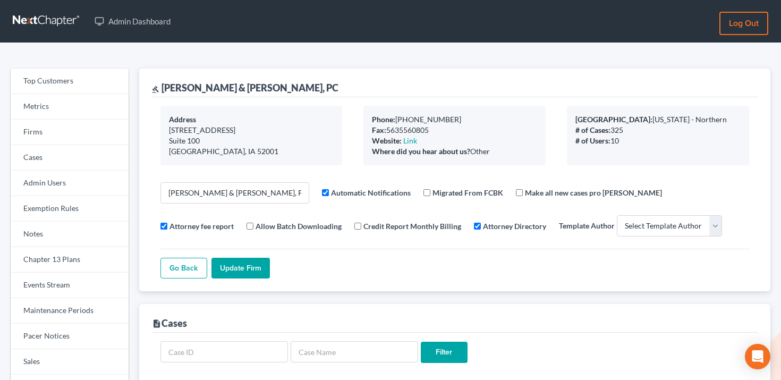
select select
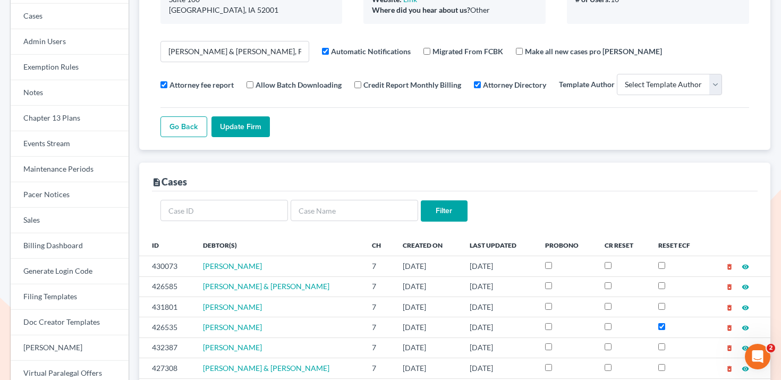
scroll to position [255, 0]
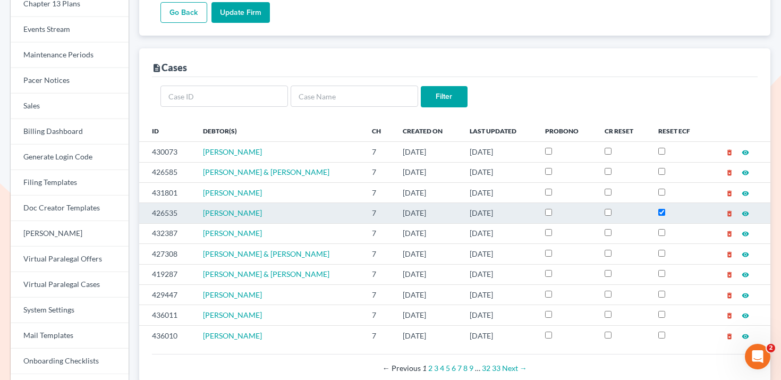
click at [153, 219] on td "426535" at bounding box center [166, 213] width 55 height 20
click at [166, 217] on td "426535" at bounding box center [166, 213] width 55 height 20
copy td "426535"
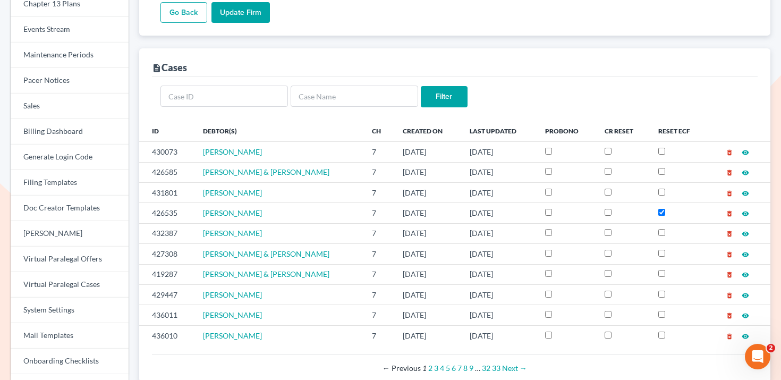
click at [701, 99] on form "Filter" at bounding box center [454, 97] width 589 height 22
